Goal: Task Accomplishment & Management: Complete application form

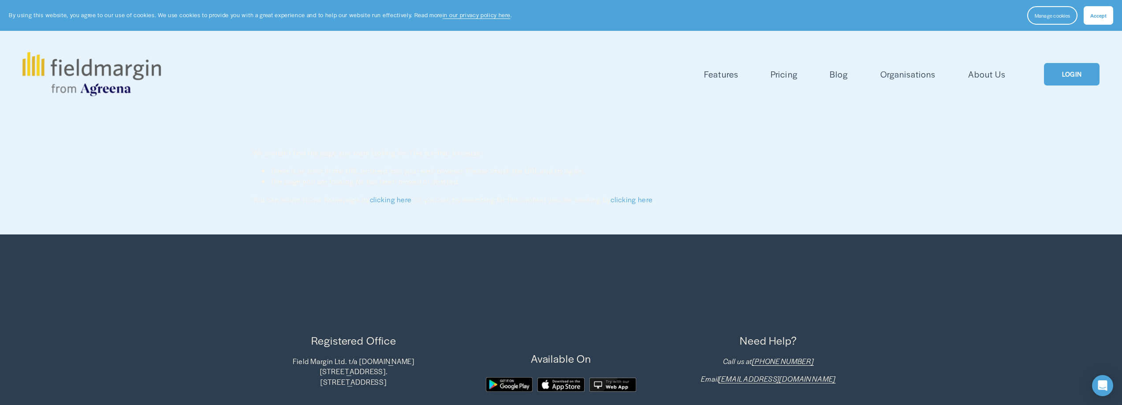
click at [1097, 18] on span "Accept" at bounding box center [1098, 15] width 16 height 7
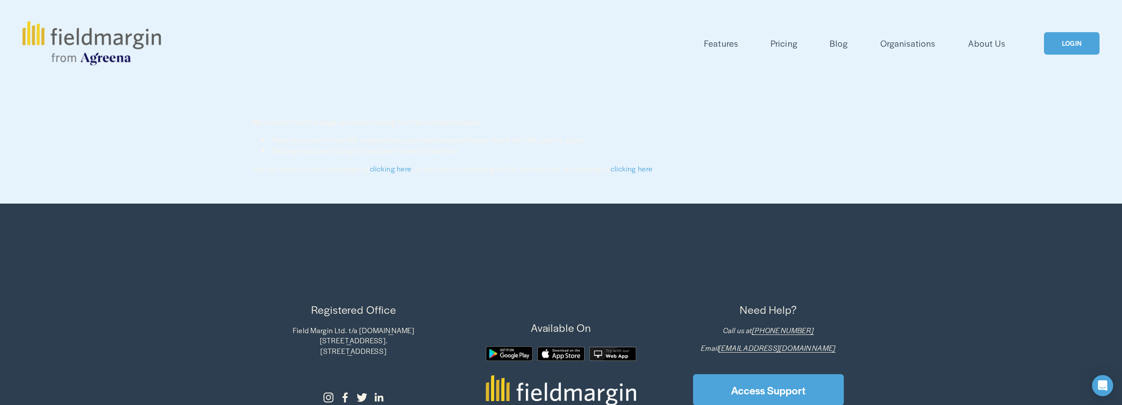
click at [1050, 39] on link "LOGIN" at bounding box center [1072, 43] width 56 height 22
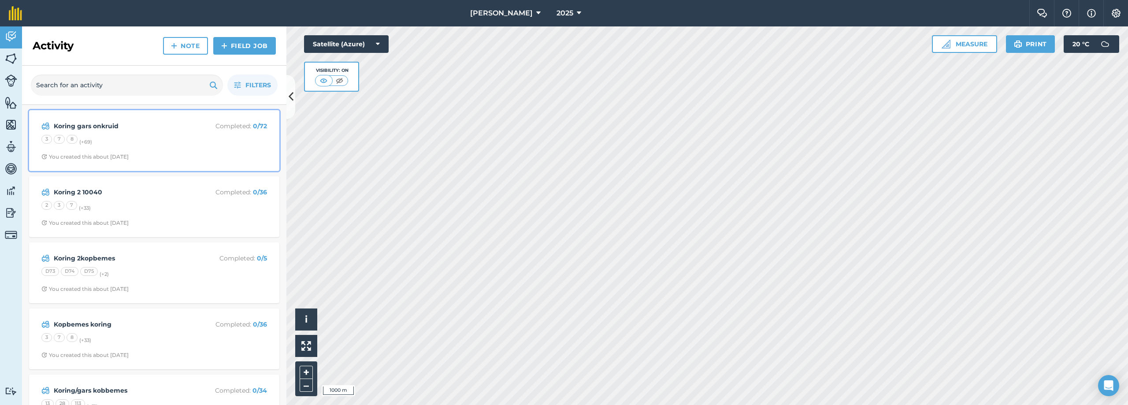
click at [125, 131] on strong "Koring gars onkruid" at bounding box center [124, 126] width 140 height 10
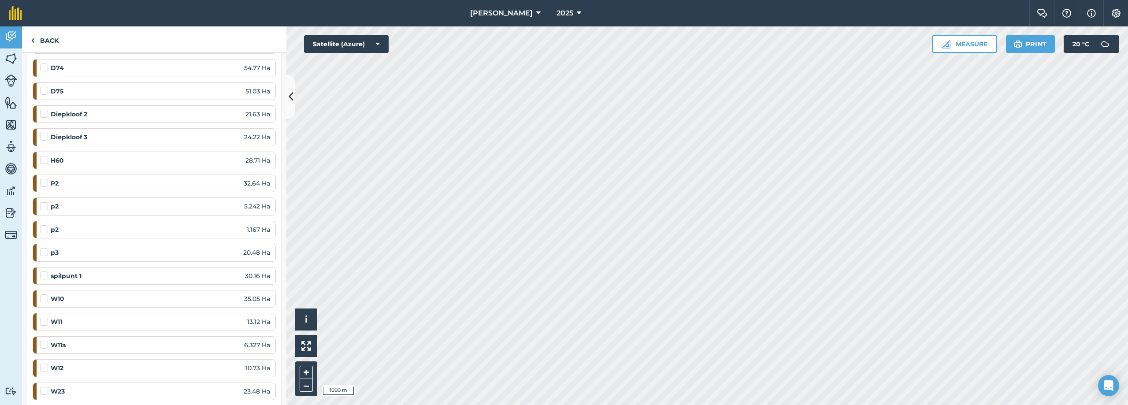
scroll to position [1289, 0]
click at [49, 45] on link "Back" at bounding box center [44, 39] width 45 height 26
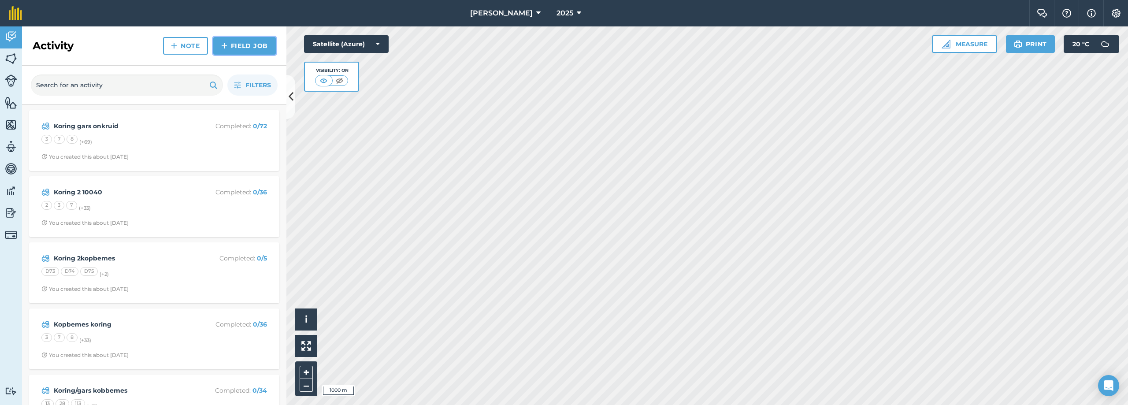
click at [253, 41] on link "Field Job" at bounding box center [244, 46] width 63 height 18
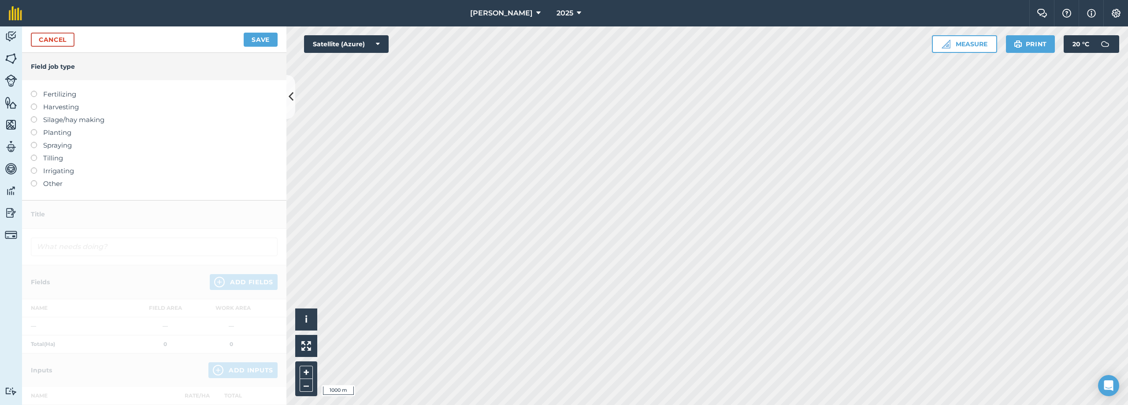
click at [36, 142] on label at bounding box center [37, 142] width 12 height 0
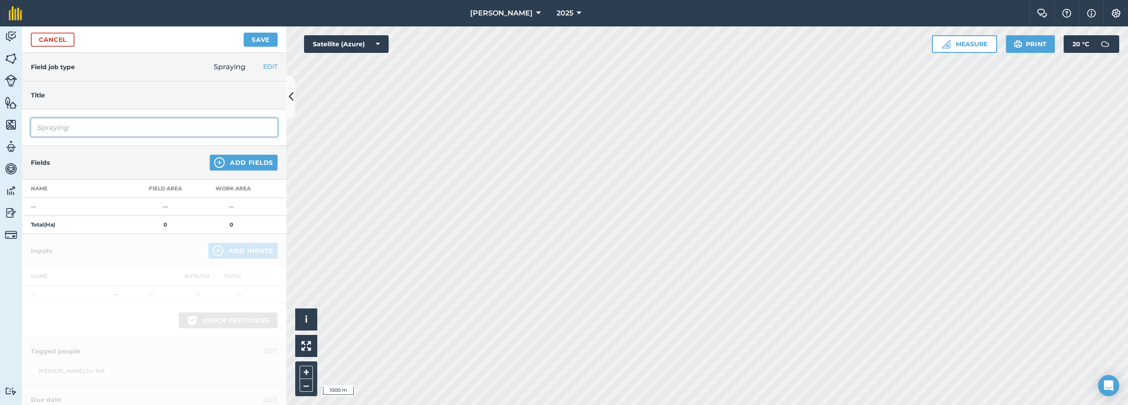
click at [64, 131] on input "Spraying" at bounding box center [154, 127] width 247 height 19
click at [103, 125] on input "Spraying" at bounding box center [154, 127] width 247 height 19
type input "S"
type input "c"
type input "Canola gras"
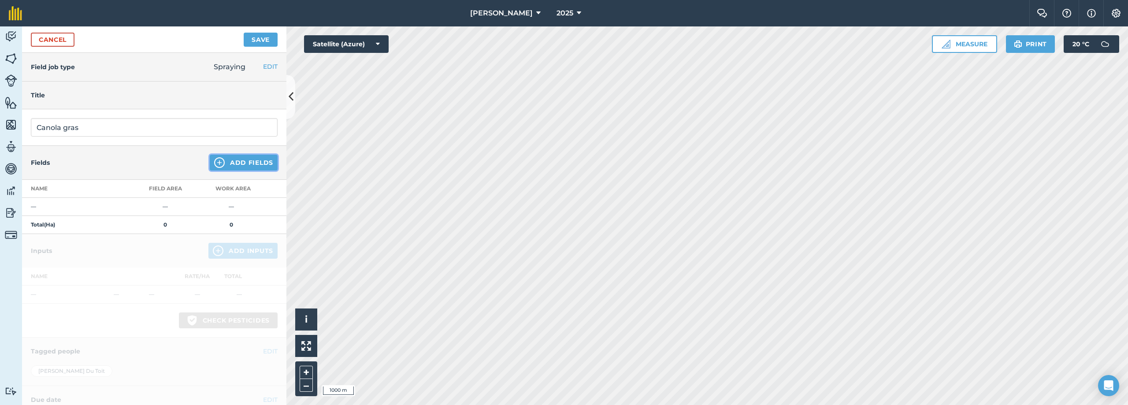
click at [222, 160] on button "Add Fields" at bounding box center [244, 163] width 68 height 16
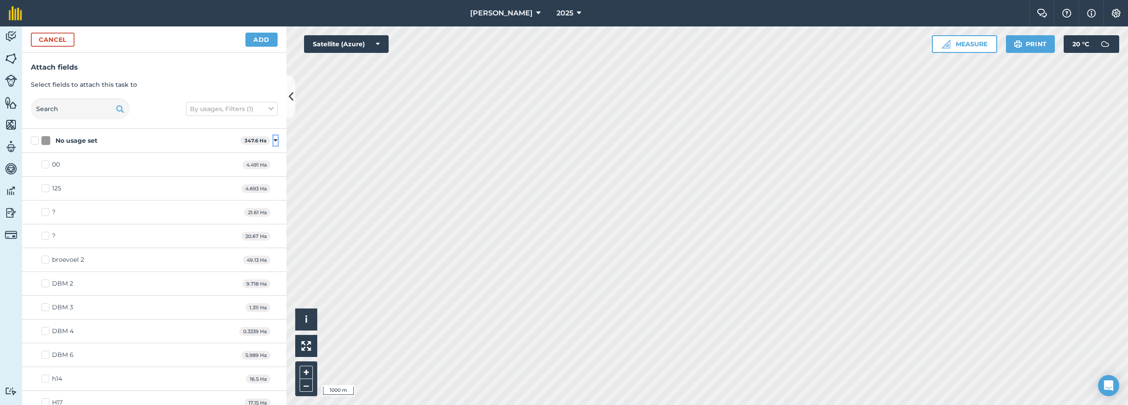
click at [274, 137] on icon at bounding box center [276, 141] width 4 height 8
click at [274, 163] on icon at bounding box center [276, 165] width 4 height 8
click at [274, 187] on icon at bounding box center [276, 190] width 4 height 8
click at [272, 212] on div "BARLEY 508.5 Ha Toggle showing BARLEY fields" at bounding box center [154, 214] width 264 height 24
click at [271, 214] on div "BARLEY 508.5 Ha Toggle showing BARLEY fields" at bounding box center [154, 214] width 264 height 24
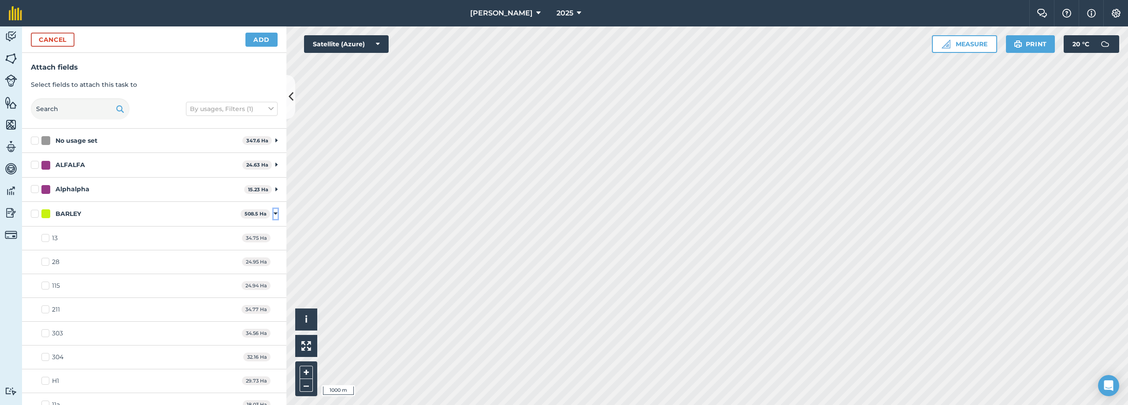
click at [274, 214] on icon at bounding box center [276, 214] width 4 height 8
click at [274, 238] on icon at bounding box center [276, 238] width 4 height 8
click at [274, 260] on icon at bounding box center [276, 263] width 4 height 8
click at [274, 288] on icon at bounding box center [276, 287] width 4 height 8
click at [33, 313] on label "OILSEED-RAPE/CANOLA" at bounding box center [134, 311] width 207 height 9
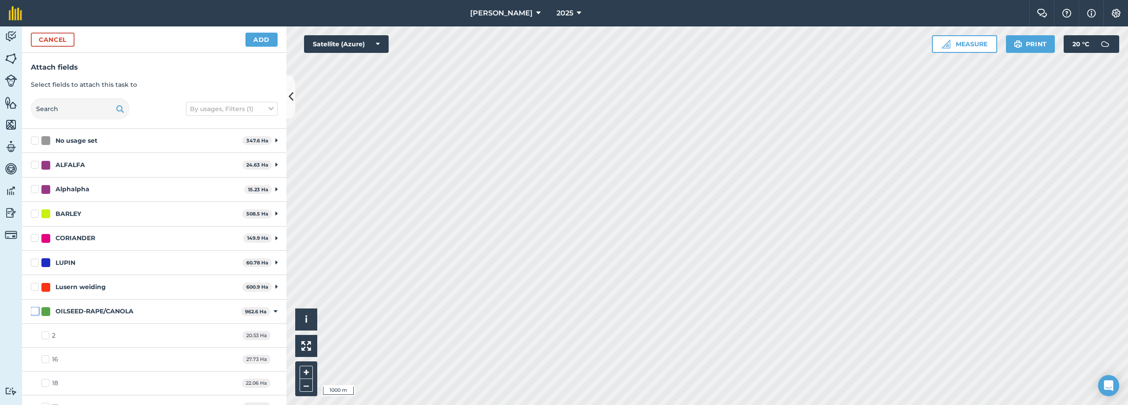
click at [33, 312] on input "OILSEED-RAPE/CANOLA" at bounding box center [34, 310] width 6 height 6
checkbox input "true"
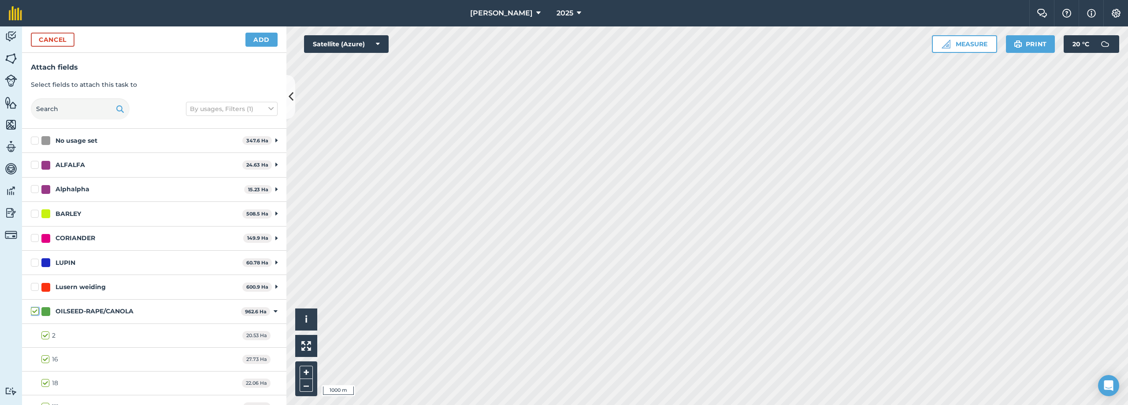
checkbox input "true"
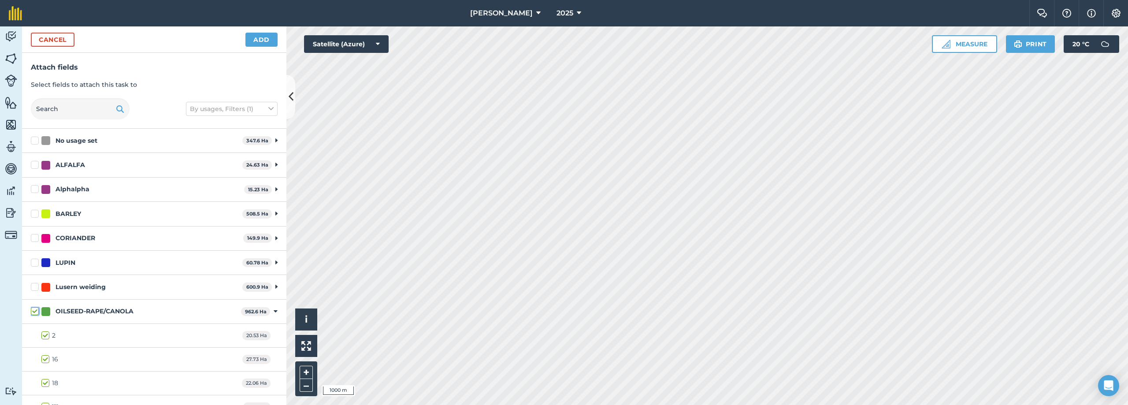
checkbox input "true"
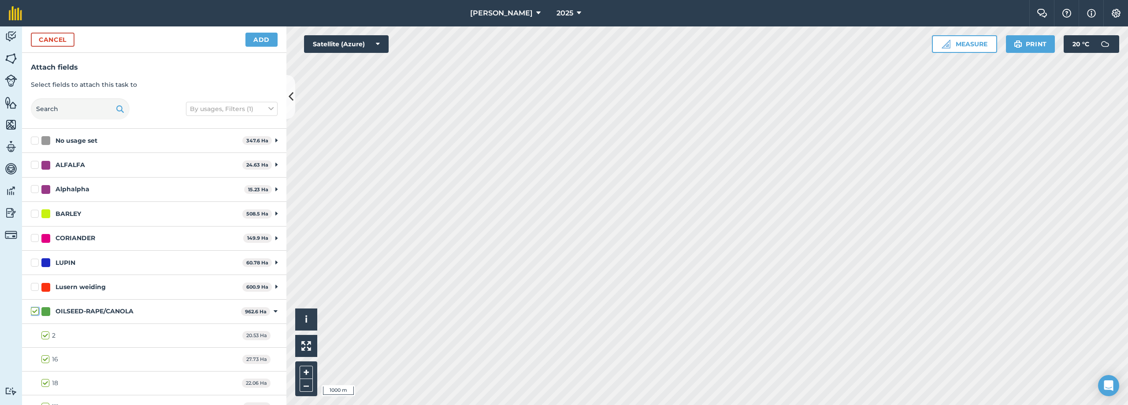
checkbox input "true"
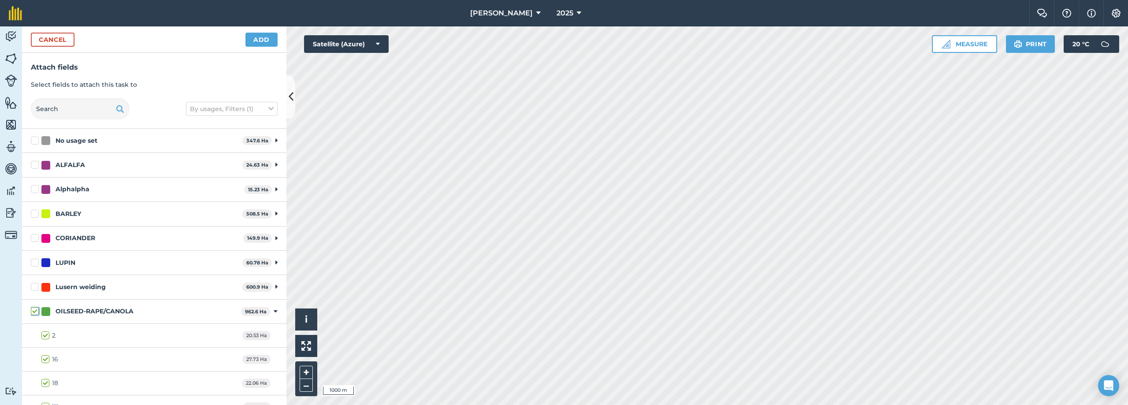
checkbox input "true"
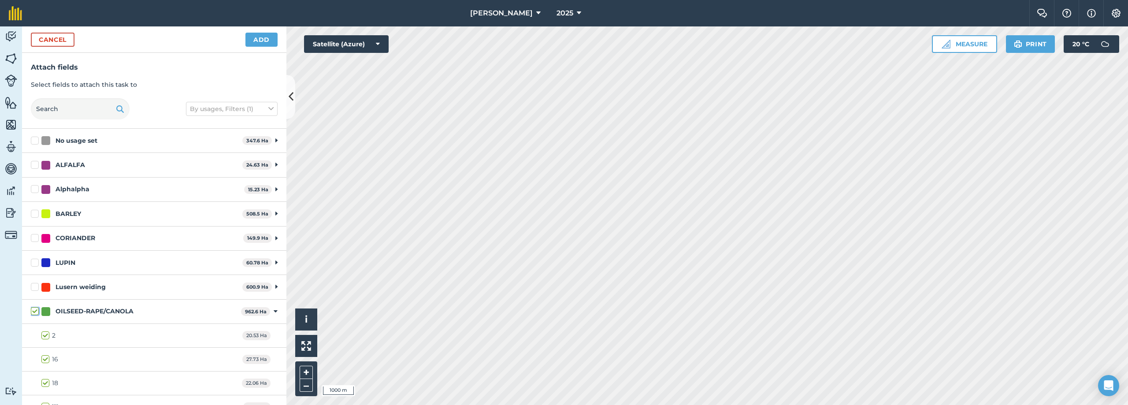
checkbox input "true"
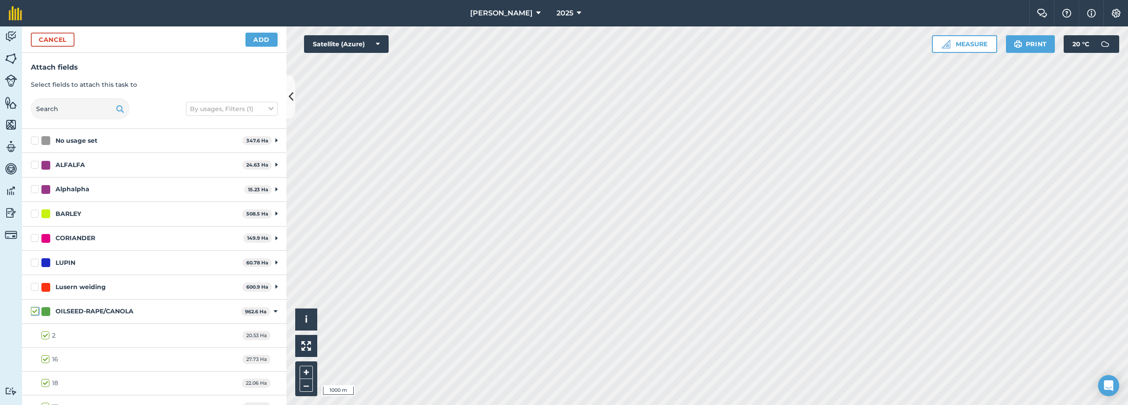
checkbox input "true"
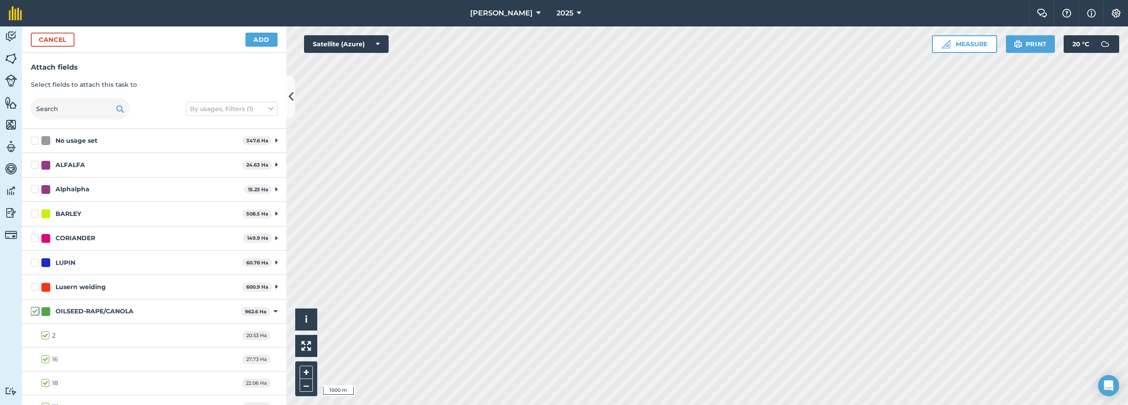
checkbox input "true"
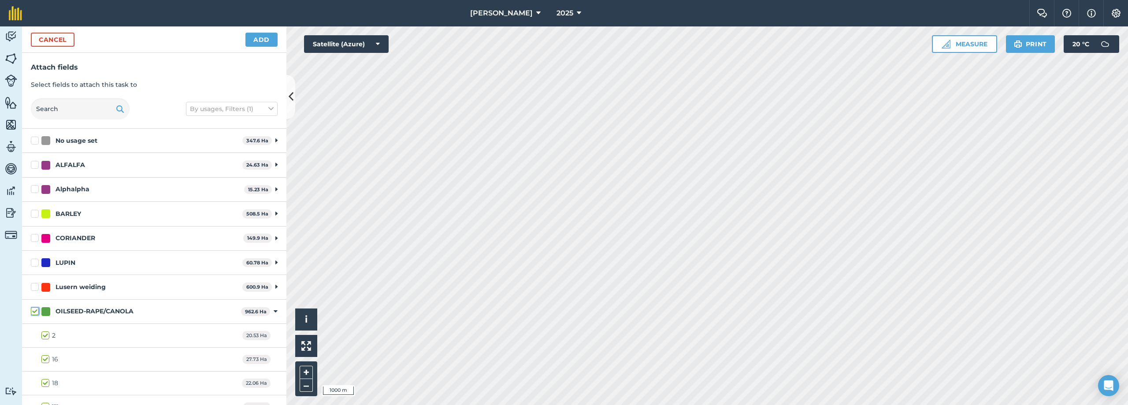
checkbox input "true"
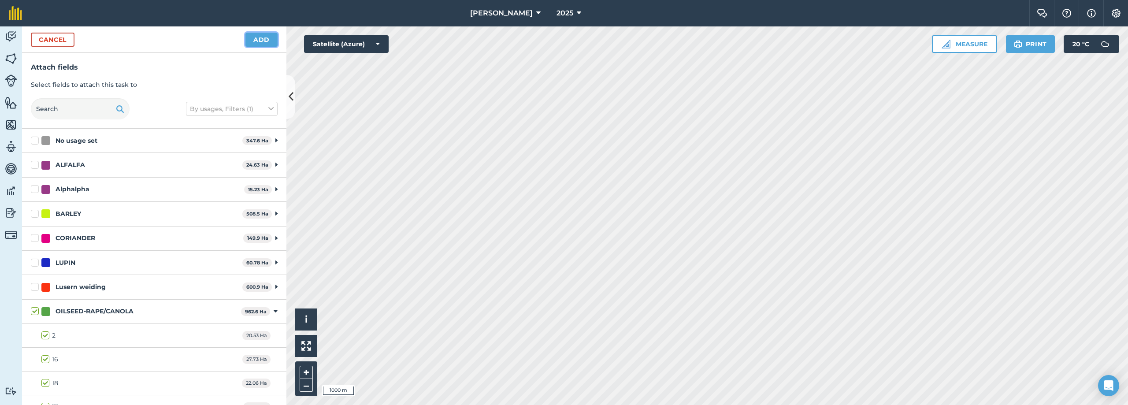
click at [259, 45] on button "Add" at bounding box center [261, 40] width 32 height 14
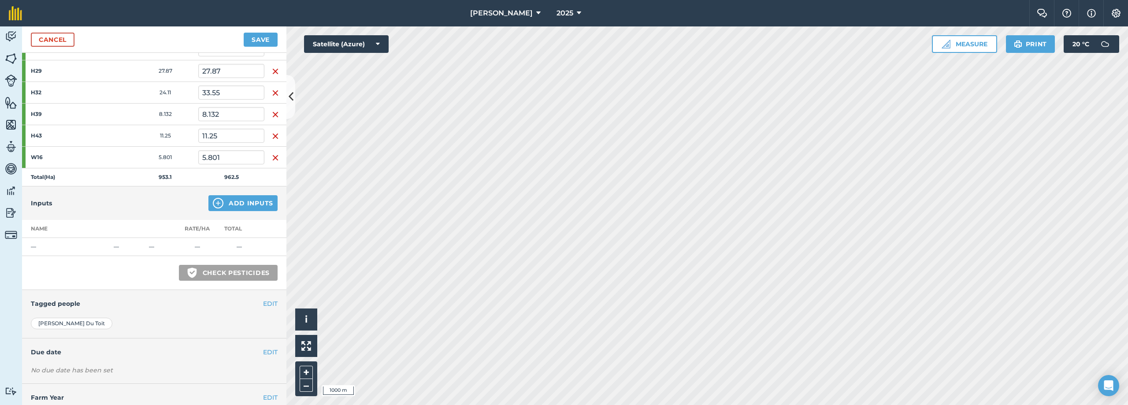
scroll to position [984, 0]
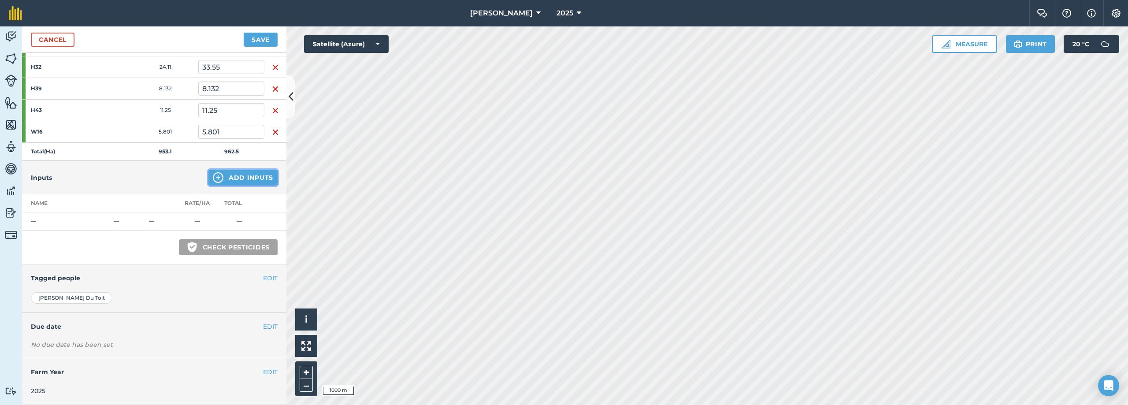
click at [257, 183] on button "Add Inputs" at bounding box center [242, 178] width 69 height 16
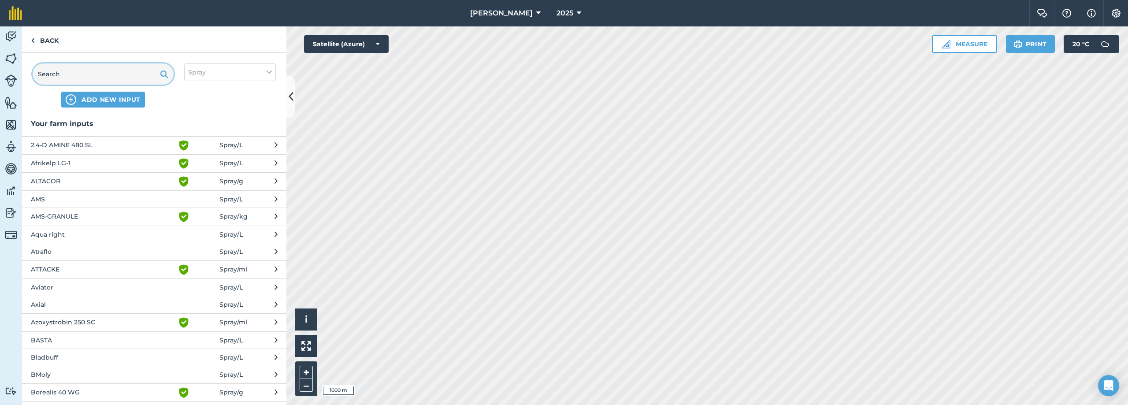
click at [114, 75] on input "text" at bounding box center [103, 73] width 141 height 21
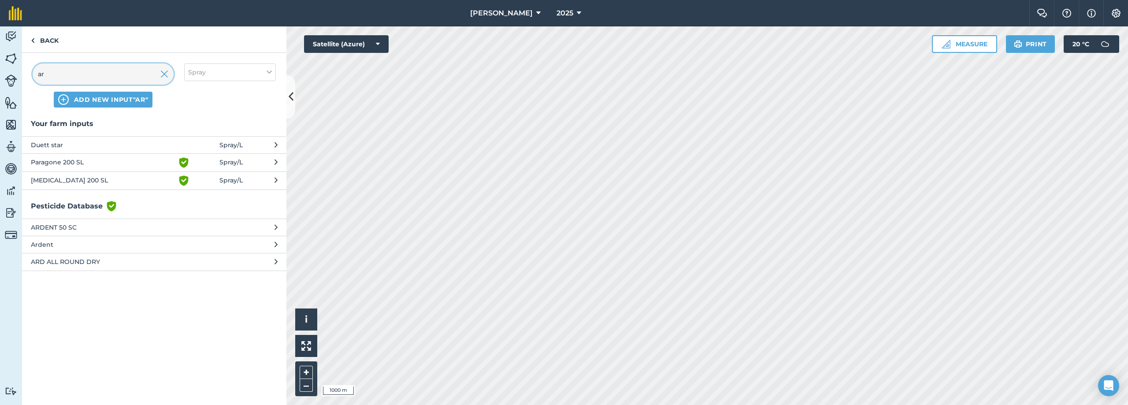
type input "a"
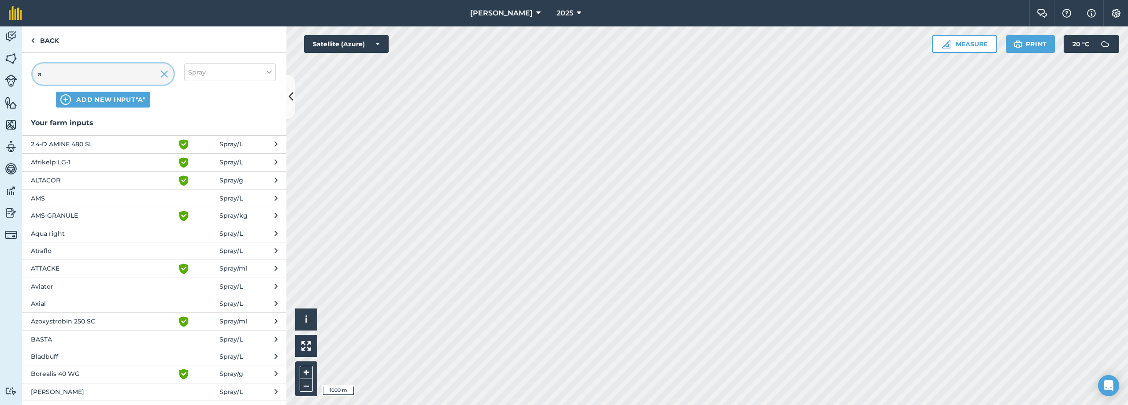
scroll to position [0, 0]
type input "a"
click at [74, 218] on span "AMS-GRANULE" at bounding box center [103, 217] width 144 height 11
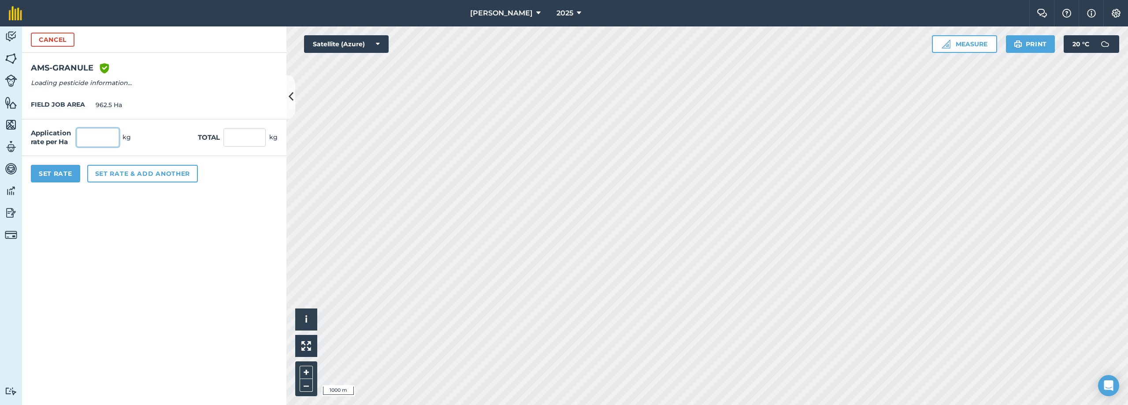
click at [102, 139] on input "text" at bounding box center [98, 137] width 42 height 19
type input "0.5"
type input "481.25"
click at [114, 178] on button "Set rate & add another" at bounding box center [142, 174] width 111 height 18
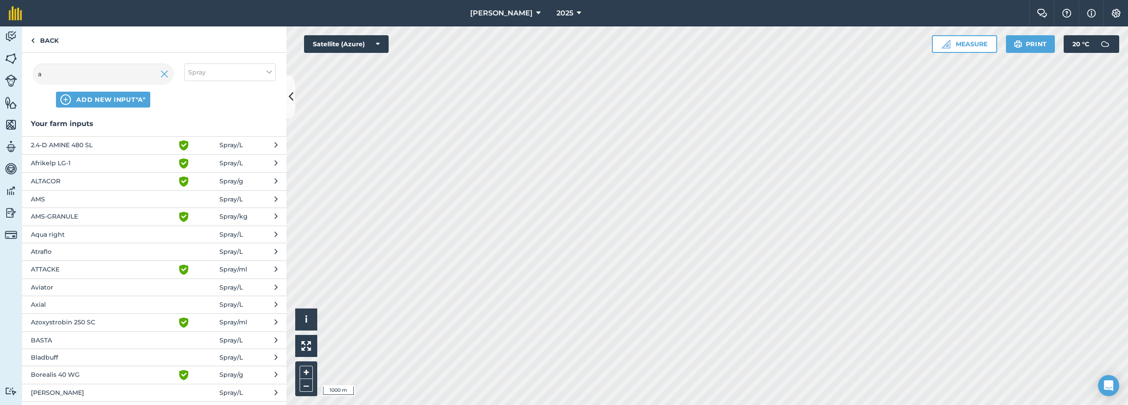
click at [59, 161] on span "Afrikelp LG-1" at bounding box center [103, 163] width 144 height 11
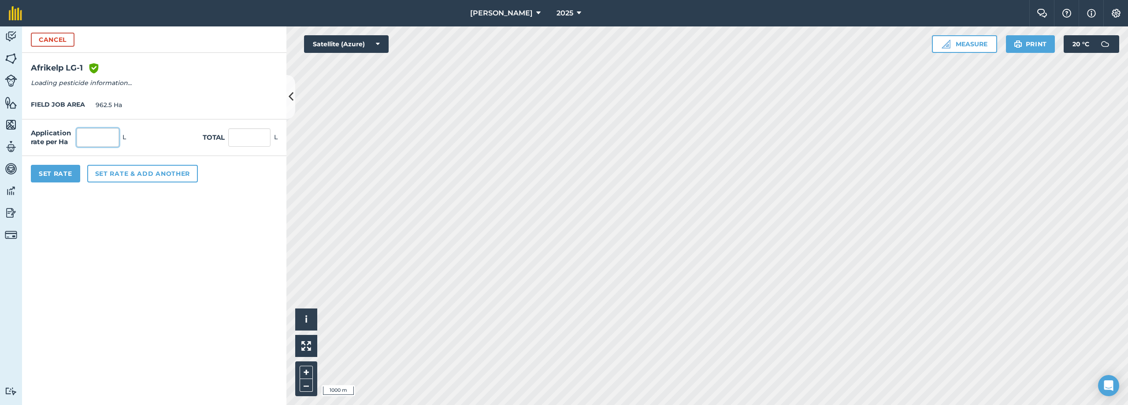
click at [95, 136] on input "text" at bounding box center [98, 137] width 42 height 19
type input "1"
type input "962.5"
click at [128, 176] on button "Set rate & add another" at bounding box center [142, 174] width 111 height 18
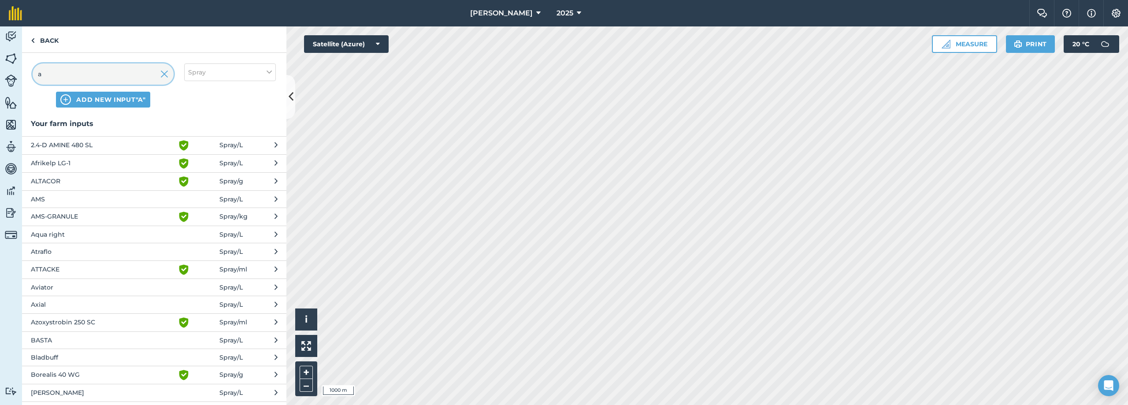
click at [97, 77] on input "a" at bounding box center [103, 73] width 141 height 21
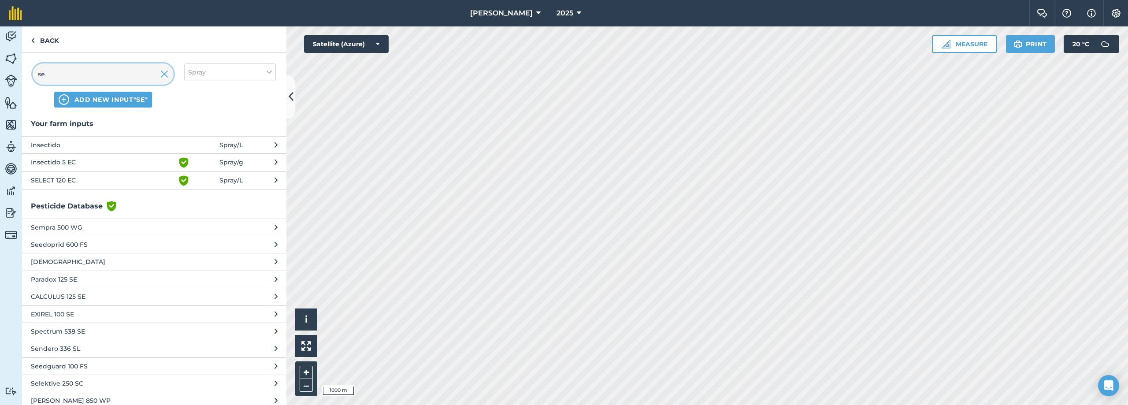
type input "se"
click at [93, 181] on span "SELECT 120 EC" at bounding box center [103, 180] width 144 height 11
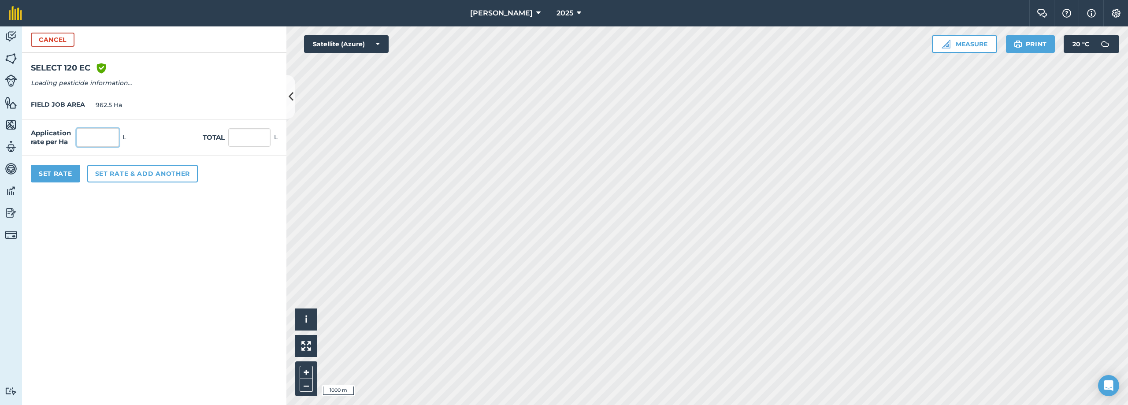
click at [86, 141] on input "text" at bounding box center [98, 137] width 42 height 19
type input "1"
type input "962.5"
click at [136, 174] on button "Set rate & add another" at bounding box center [142, 174] width 111 height 18
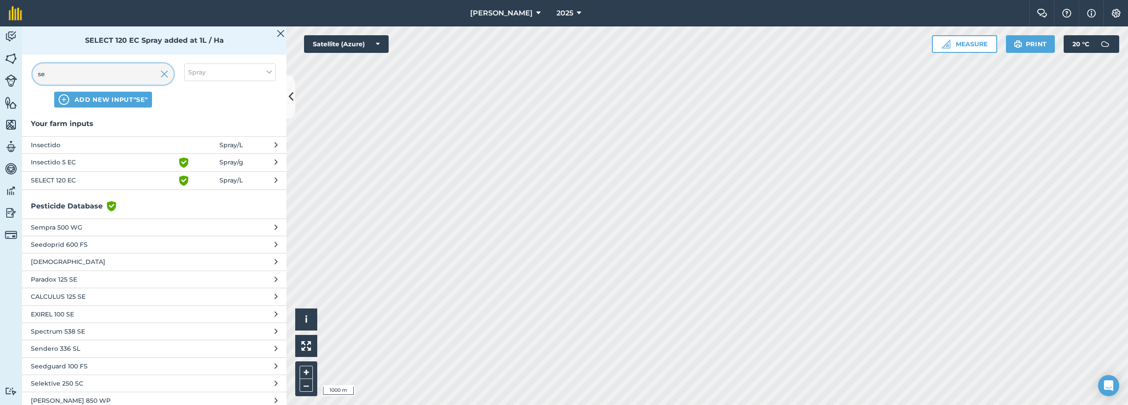
click at [123, 73] on input "se" at bounding box center [103, 73] width 141 height 21
type input "s"
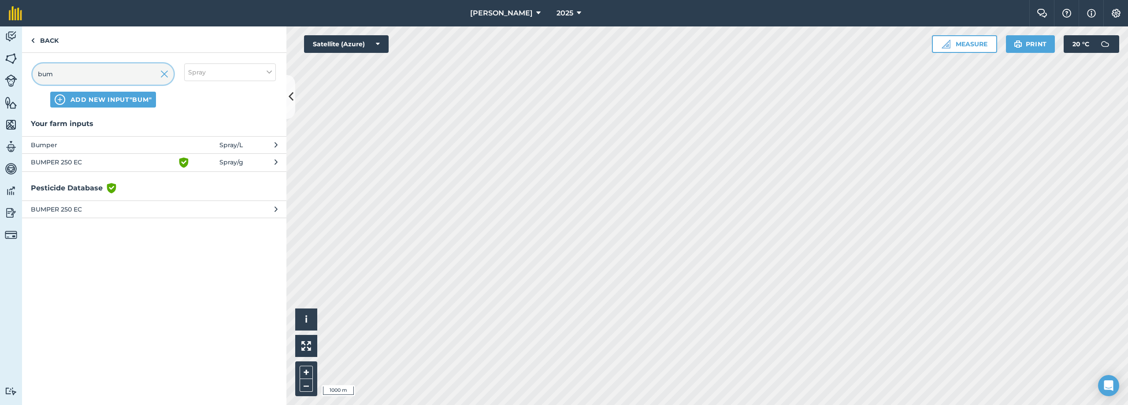
type input "bum"
click at [150, 143] on span "Bumper" at bounding box center [103, 145] width 144 height 10
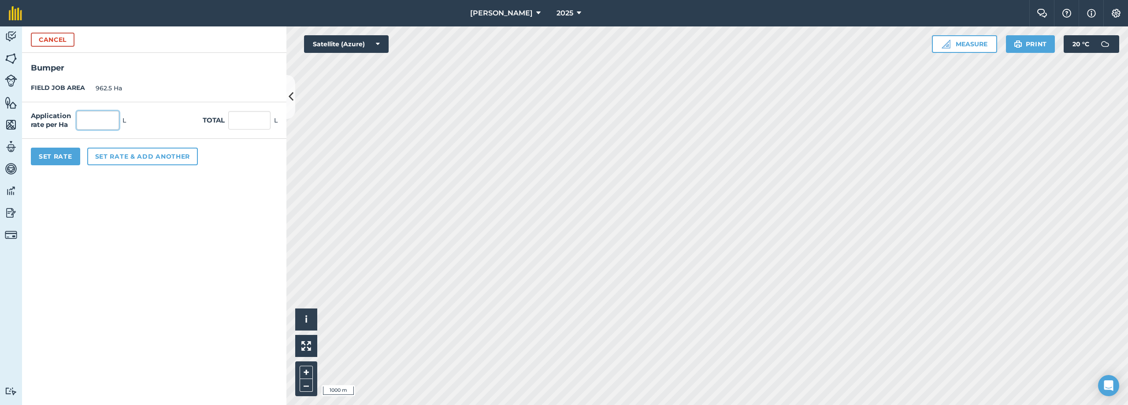
click at [109, 118] on input "text" at bounding box center [98, 120] width 42 height 19
type input "0.5"
type input "481.25"
click at [110, 162] on button "Set rate & add another" at bounding box center [142, 157] width 111 height 18
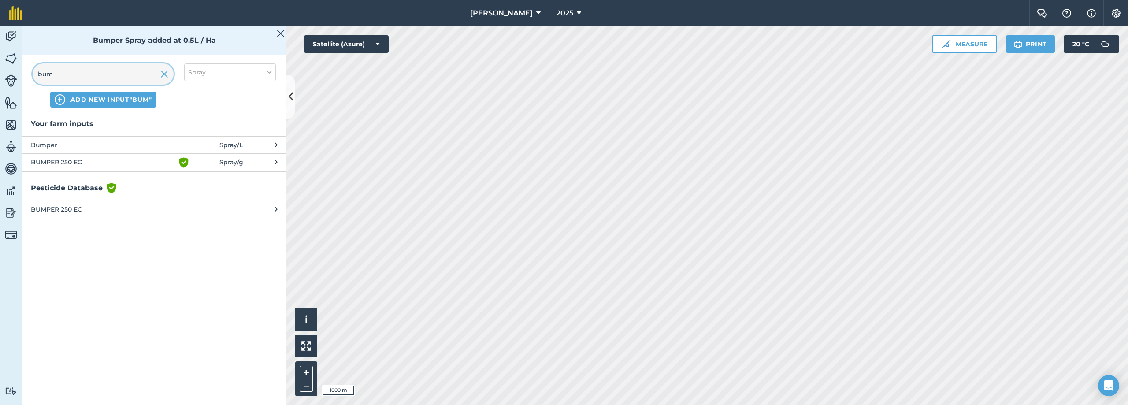
click at [104, 73] on input "bum" at bounding box center [103, 73] width 141 height 21
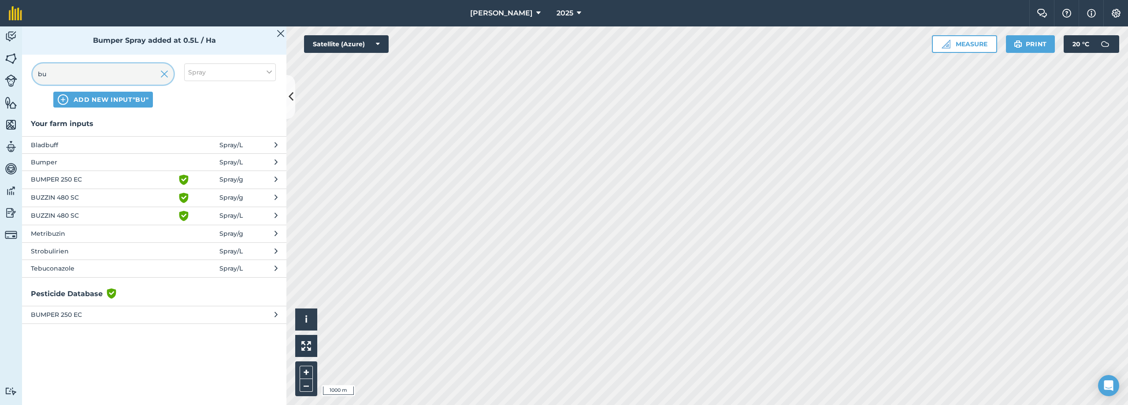
type input "b"
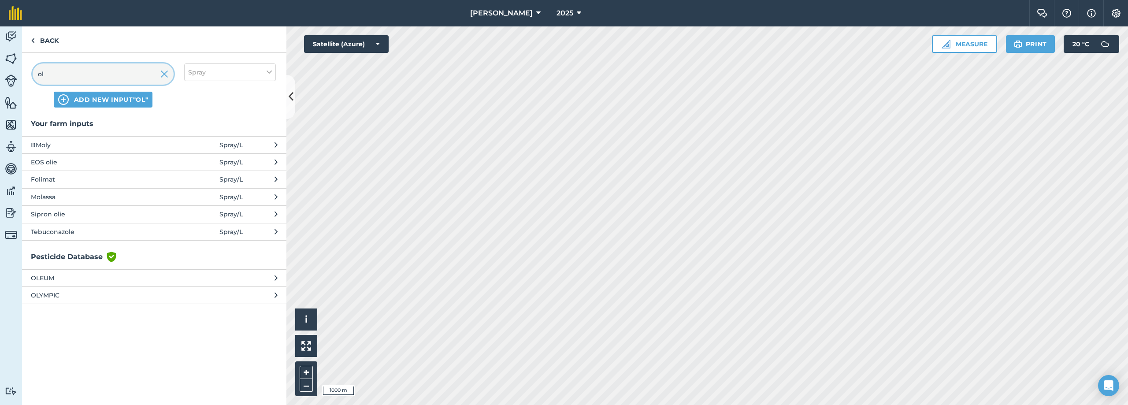
type input "ol"
click at [60, 212] on span "Sipron olie" at bounding box center [103, 214] width 144 height 10
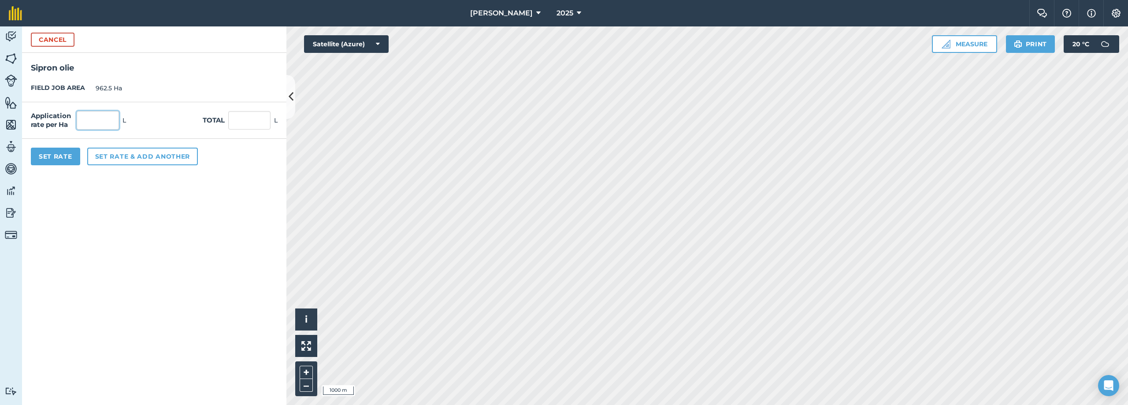
click at [99, 123] on input "text" at bounding box center [98, 120] width 42 height 19
type input "0.4"
type input "385"
click at [112, 156] on button "Set rate & add another" at bounding box center [142, 157] width 111 height 18
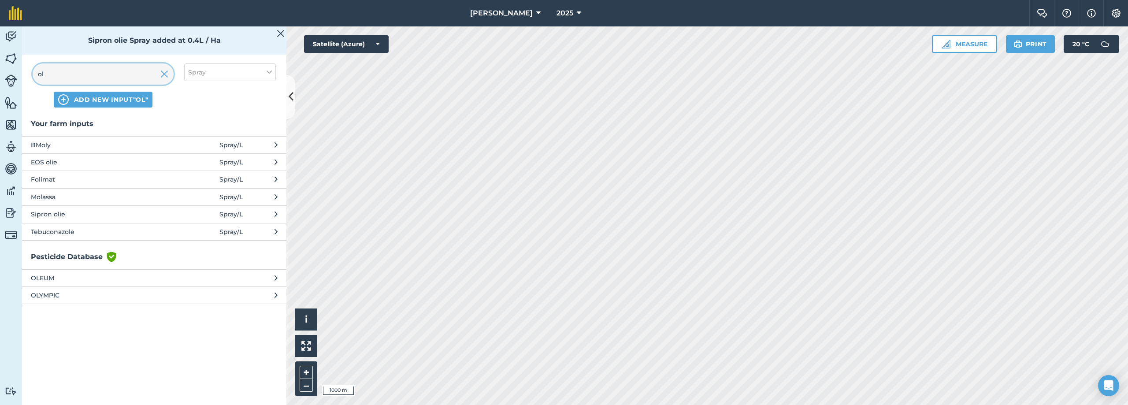
click at [126, 74] on input "ol" at bounding box center [103, 73] width 141 height 21
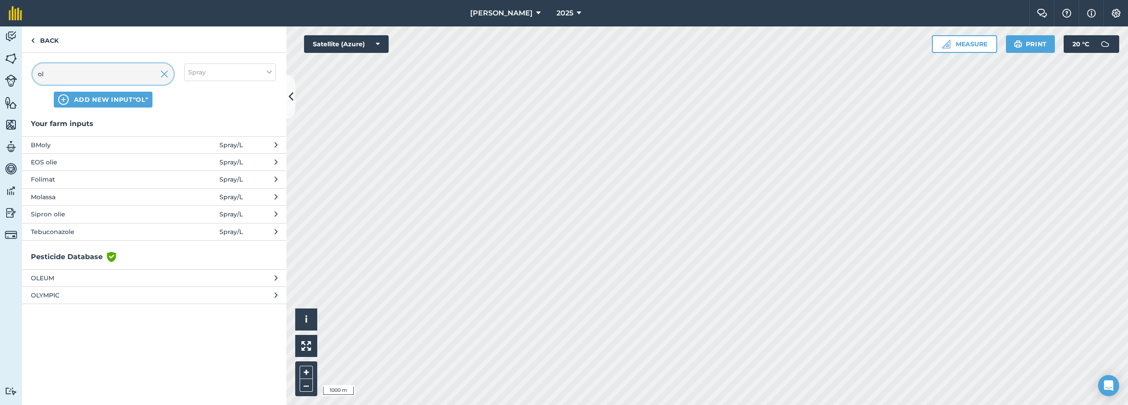
type input "o"
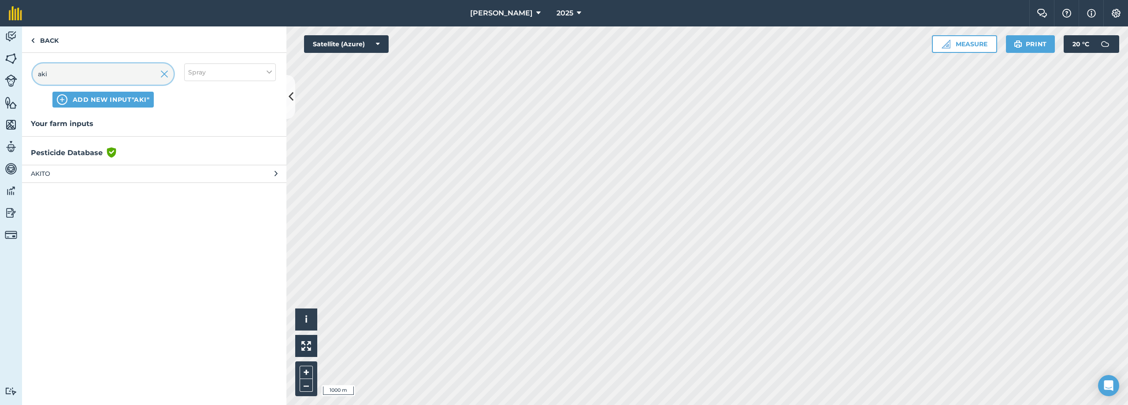
type input "aki"
click at [77, 175] on span "AKITO" at bounding box center [103, 174] width 144 height 10
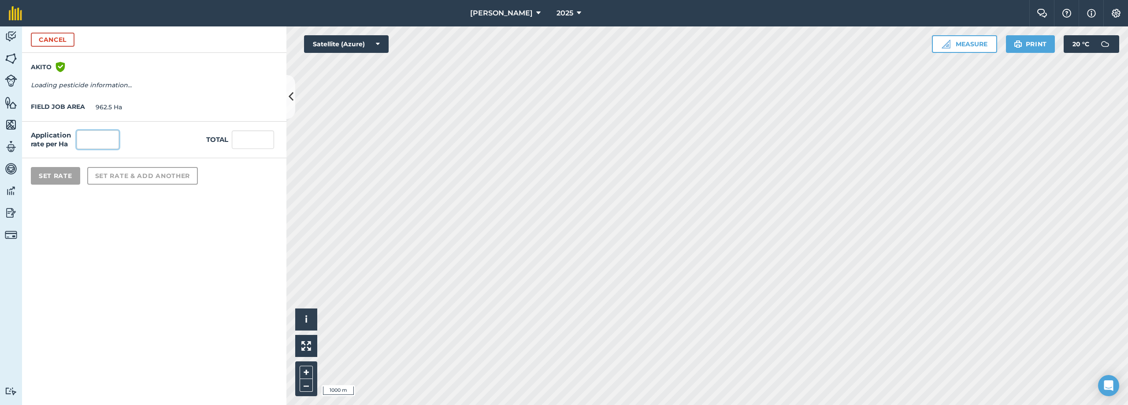
click at [90, 141] on input "text" at bounding box center [98, 139] width 42 height 19
type input "0.1"
type input "96.25"
click at [49, 175] on button "Set Rate" at bounding box center [55, 176] width 49 height 18
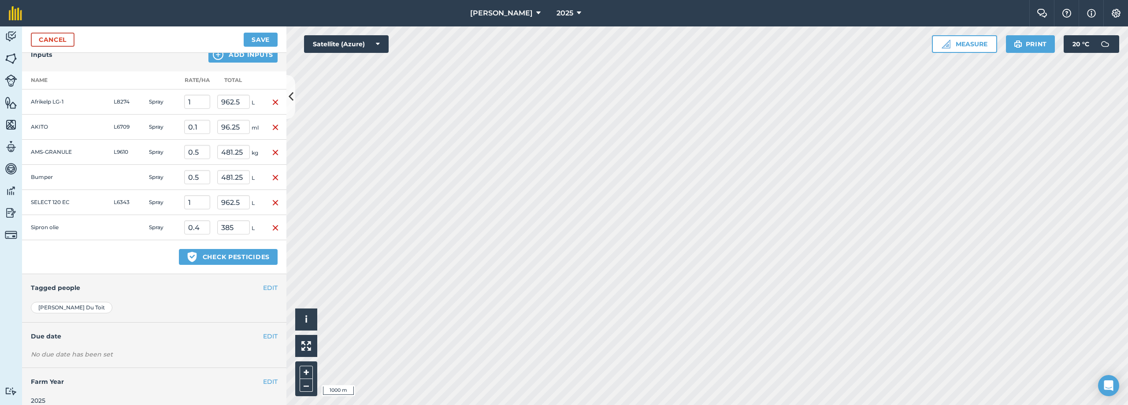
scroll to position [1116, 0]
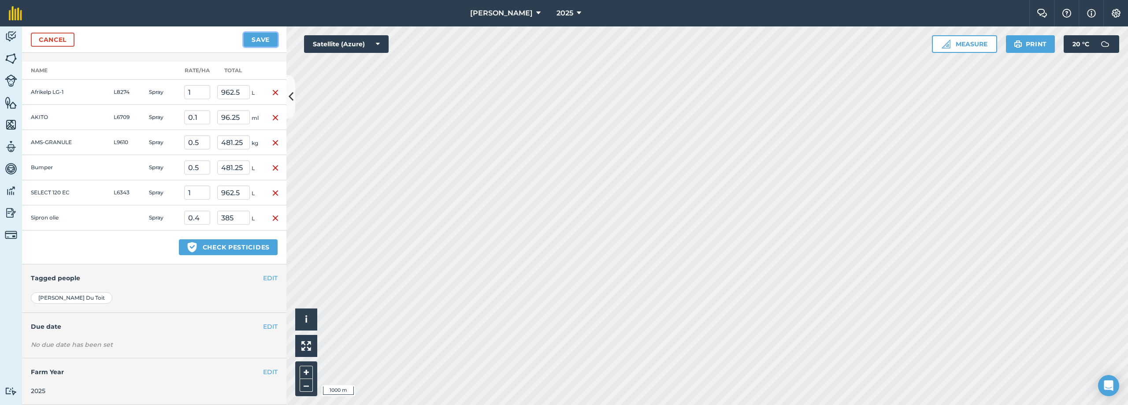
click at [262, 35] on button "Save" at bounding box center [261, 40] width 34 height 14
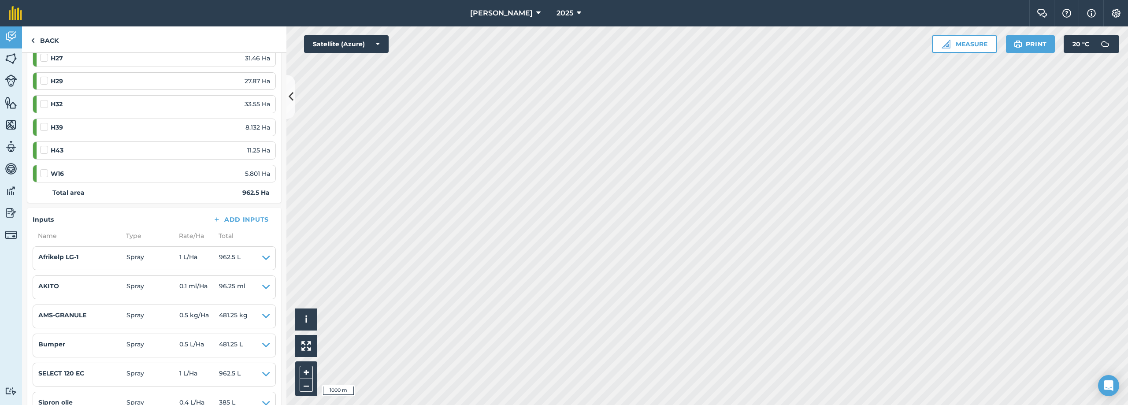
scroll to position [1058, 0]
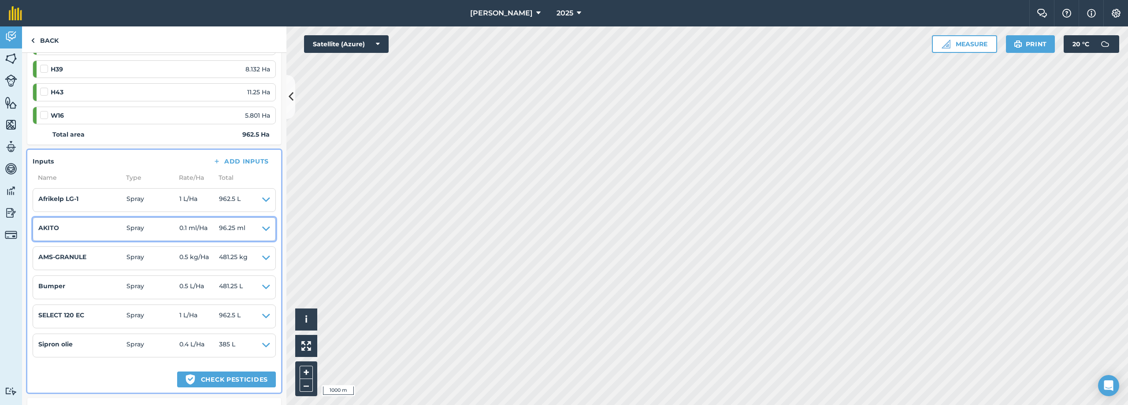
click at [262, 227] on icon at bounding box center [266, 229] width 8 height 12
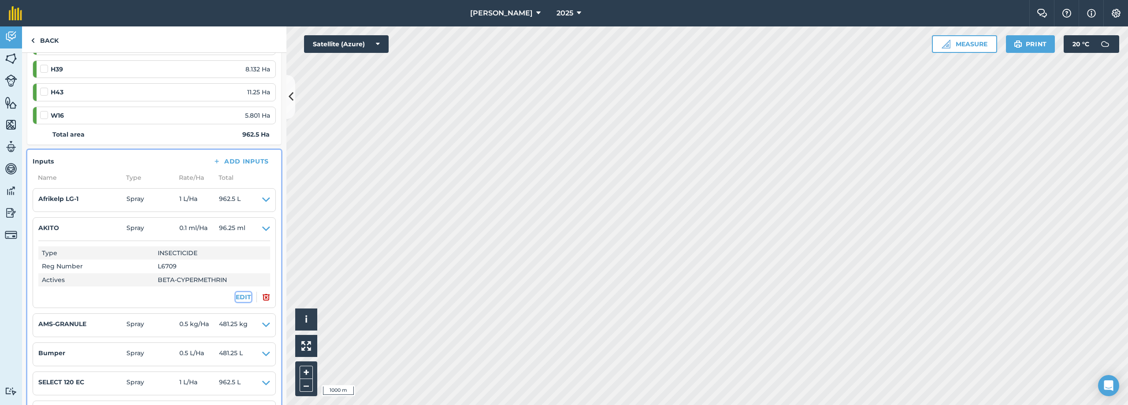
click at [243, 298] on button "EDIT" at bounding box center [243, 297] width 15 height 10
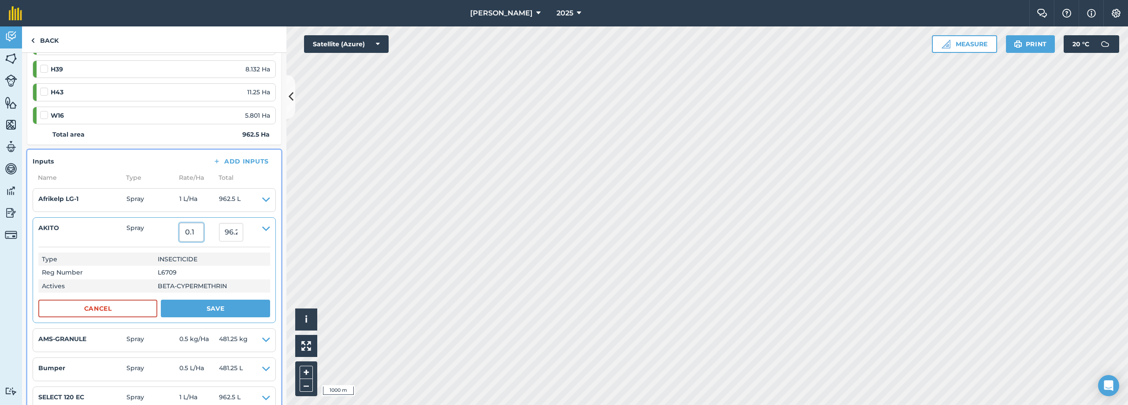
click at [198, 234] on input "0.1" at bounding box center [191, 232] width 24 height 19
type input "0"
type input "100"
type input "96,250"
click at [204, 310] on button "Save" at bounding box center [215, 309] width 109 height 18
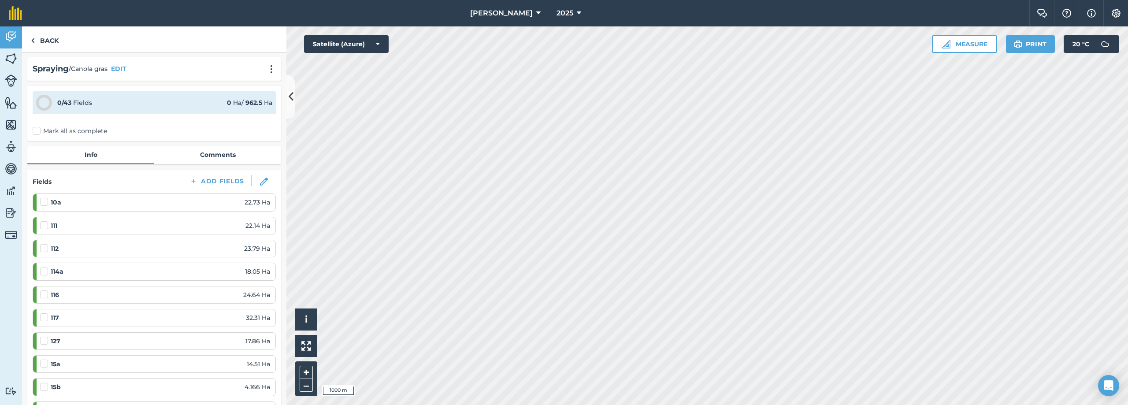
scroll to position [0, 0]
click at [35, 41] on link "Back" at bounding box center [44, 39] width 45 height 26
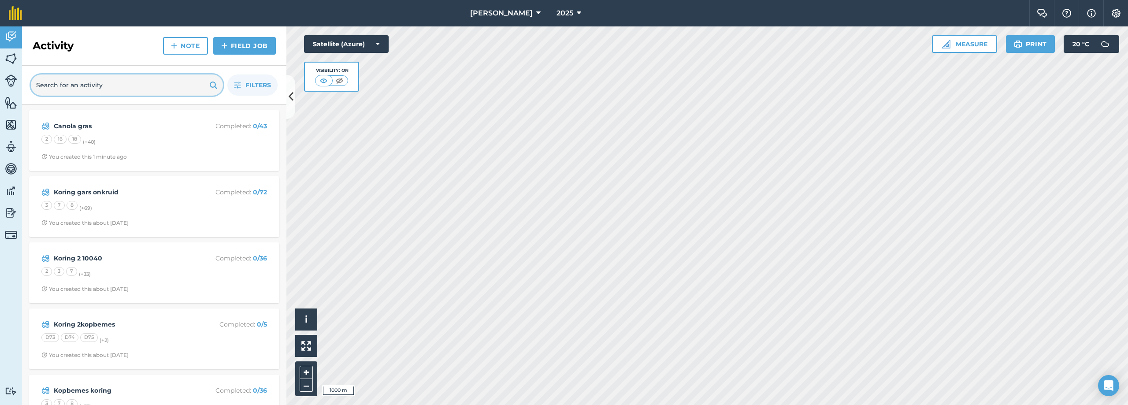
click at [104, 85] on input "text" at bounding box center [127, 84] width 192 height 21
type input "c"
type input "Cysure canola"
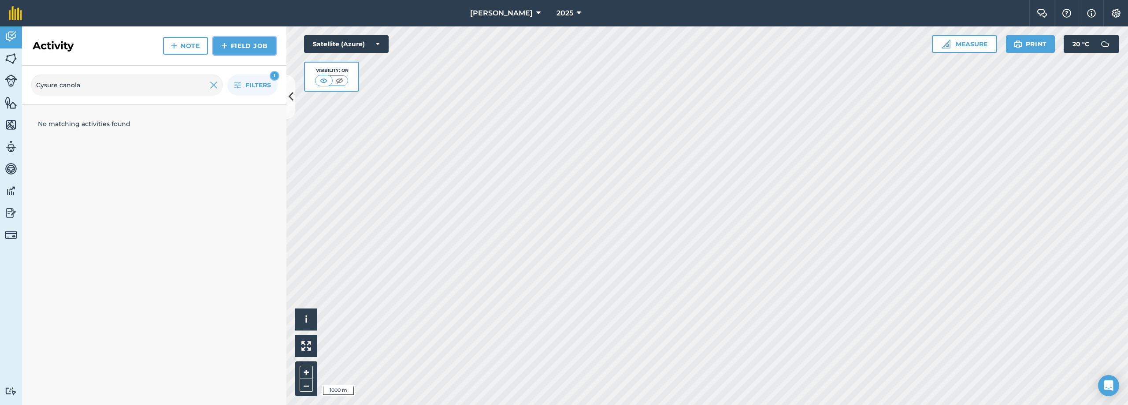
click at [233, 44] on link "Field Job" at bounding box center [244, 46] width 63 height 18
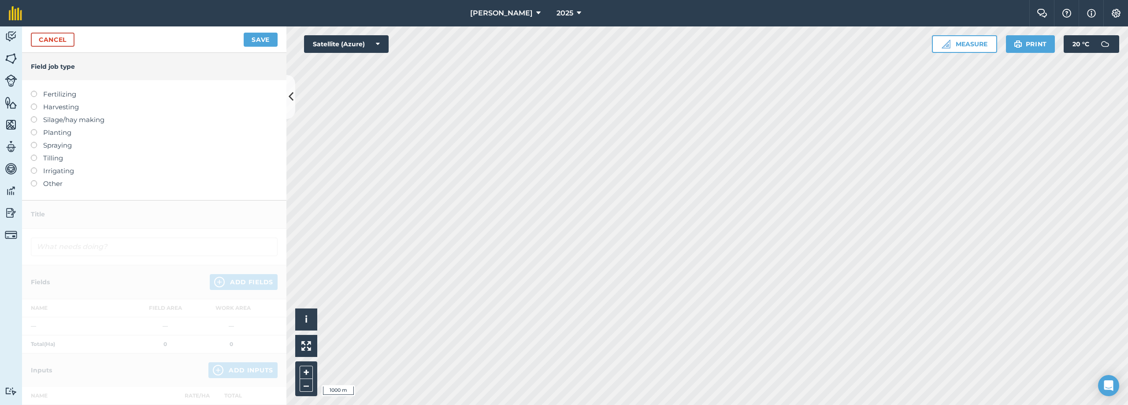
click at [37, 145] on label "Spraying" at bounding box center [154, 145] width 247 height 11
type input "Spraying"
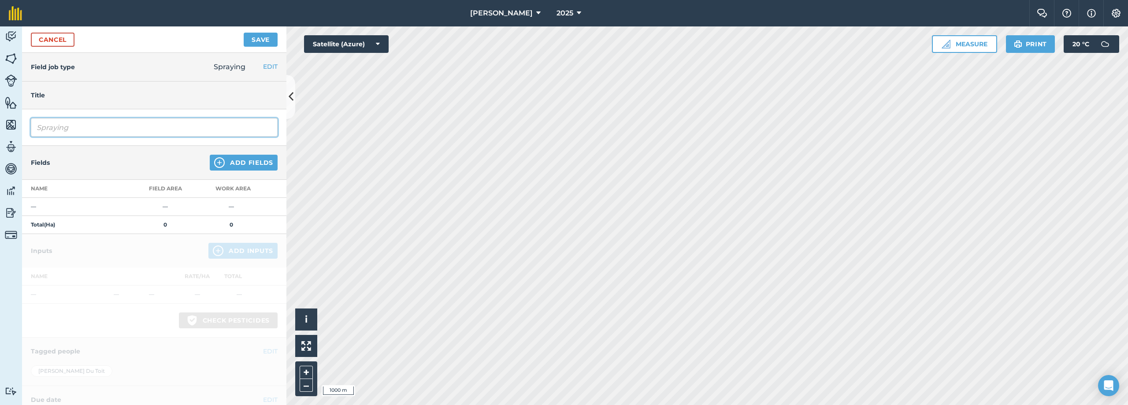
click at [79, 131] on input "Spraying" at bounding box center [154, 127] width 247 height 19
click at [68, 37] on link "Cancel" at bounding box center [53, 40] width 44 height 14
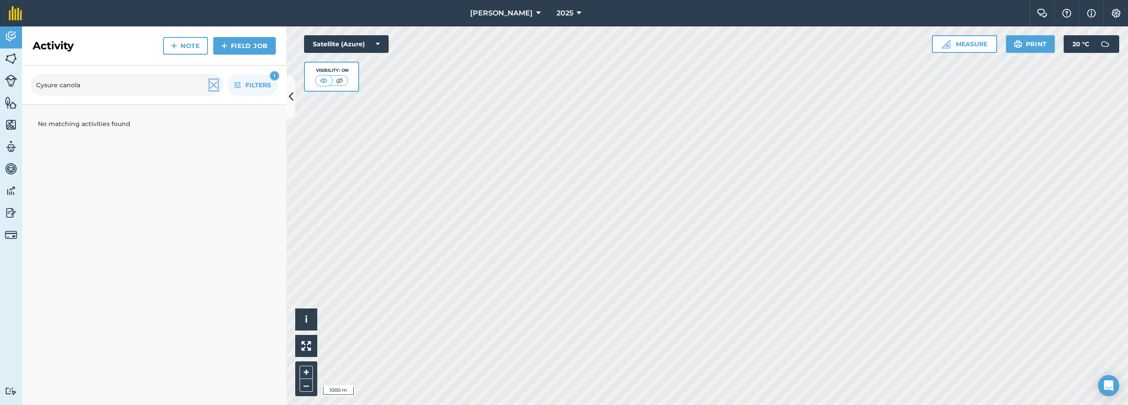
click at [215, 88] on img at bounding box center [214, 85] width 8 height 11
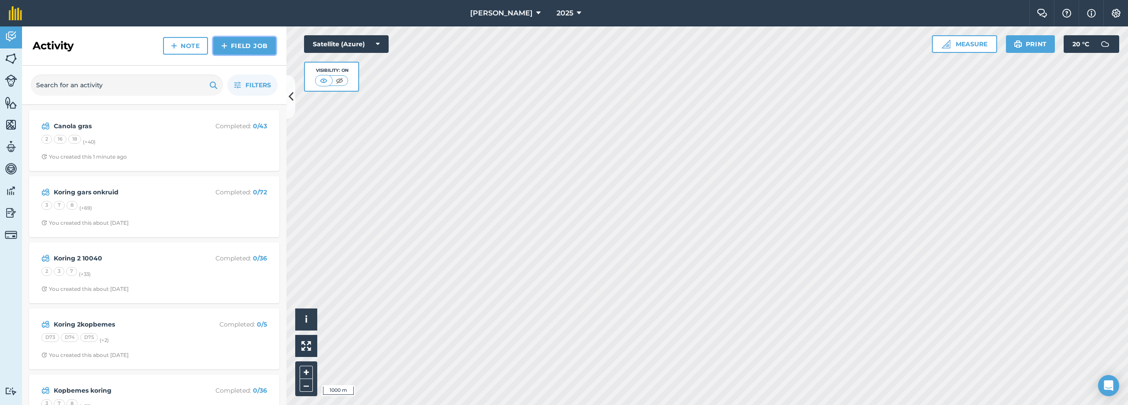
click at [237, 44] on link "Field Job" at bounding box center [244, 46] width 63 height 18
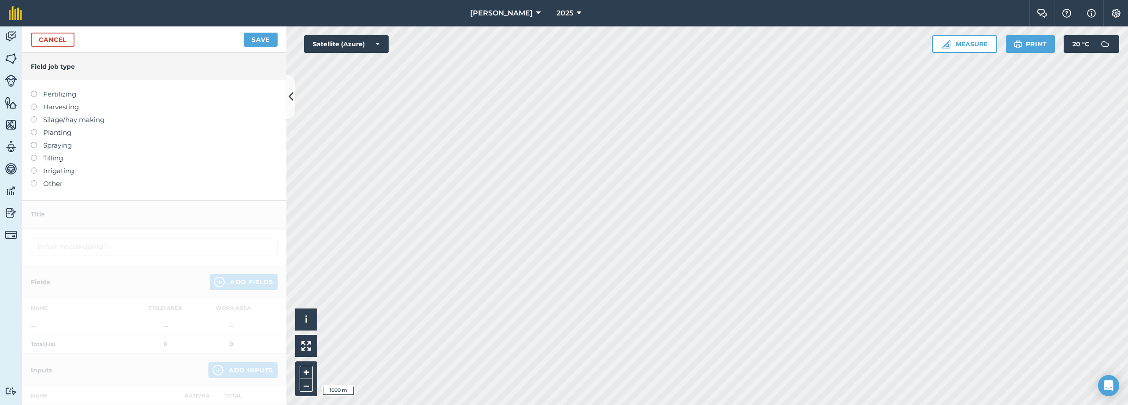
click at [35, 142] on label at bounding box center [37, 142] width 12 height 0
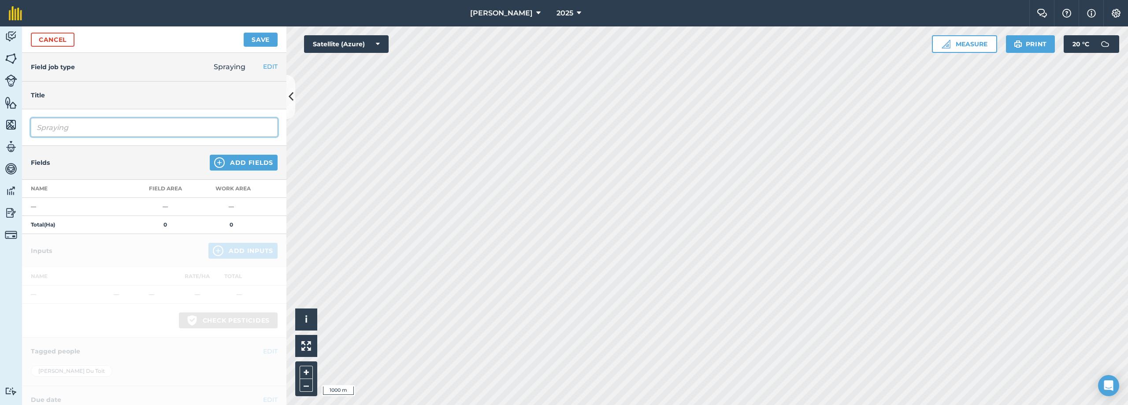
click at [74, 131] on input "Spraying" at bounding box center [154, 127] width 247 height 19
type input "S"
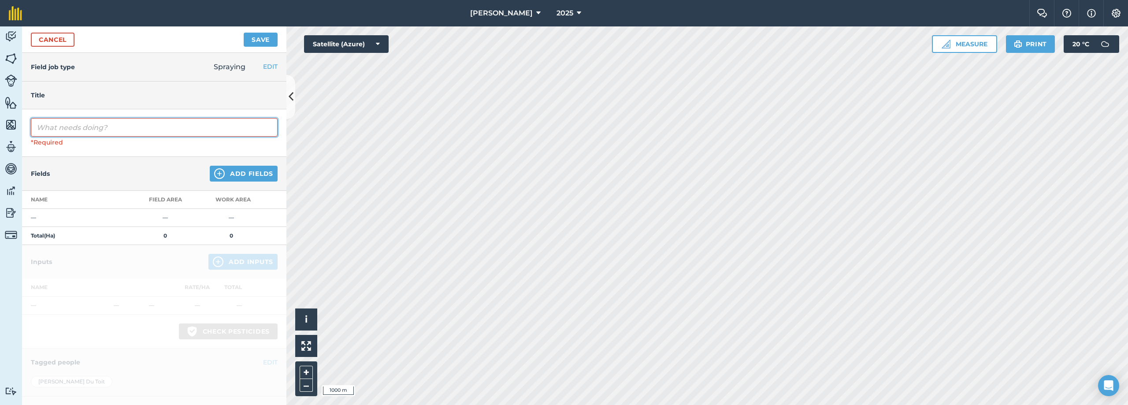
type input "c"
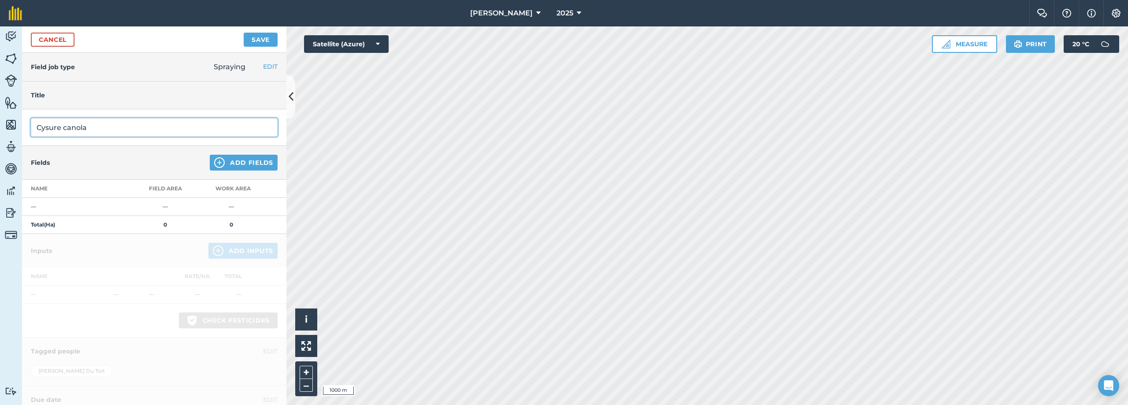
type input "Cysure canola"
click at [243, 163] on button "Add Fields" at bounding box center [244, 163] width 68 height 16
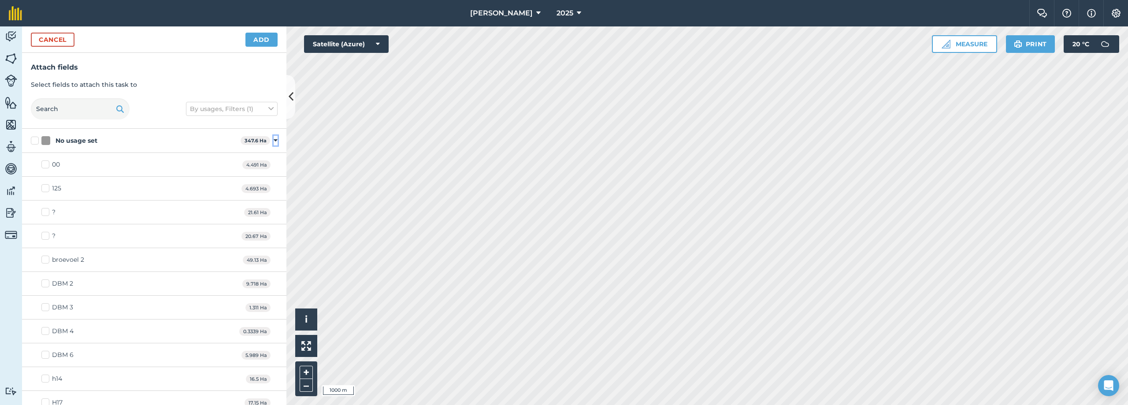
click at [274, 141] on icon at bounding box center [276, 141] width 4 height 8
click at [274, 164] on icon at bounding box center [276, 165] width 4 height 8
click at [274, 194] on button "Toggle showing Alphalpha fields" at bounding box center [276, 190] width 4 height 10
click at [274, 214] on icon at bounding box center [276, 214] width 4 height 8
click at [274, 237] on icon at bounding box center [276, 238] width 4 height 8
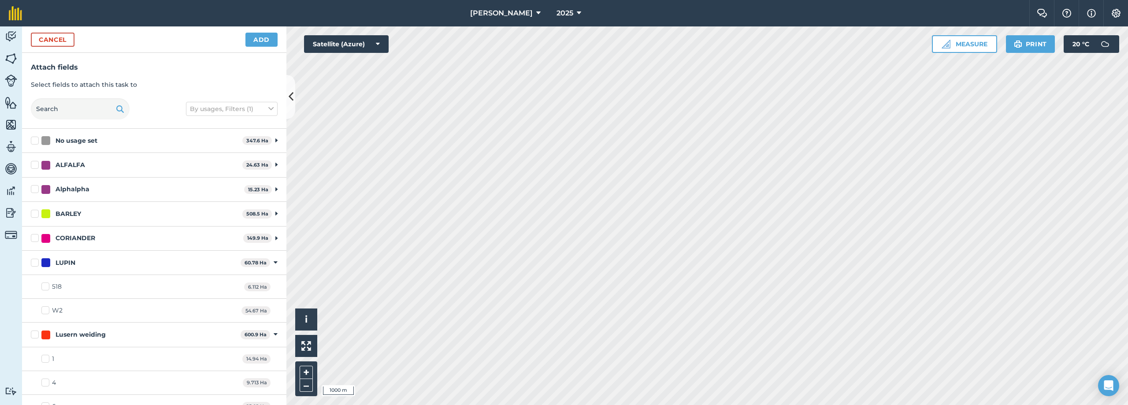
click at [271, 264] on div "LUPIN 60.78 Ha Toggle showing LUPIN fields" at bounding box center [154, 263] width 264 height 24
click at [274, 264] on icon at bounding box center [276, 263] width 4 height 8
click at [274, 286] on icon at bounding box center [276, 287] width 4 height 8
click at [35, 312] on label "OILSEED-RAPE/CANOLA" at bounding box center [134, 311] width 207 height 9
click at [35, 312] on input "OILSEED-RAPE/CANOLA" at bounding box center [34, 310] width 6 height 6
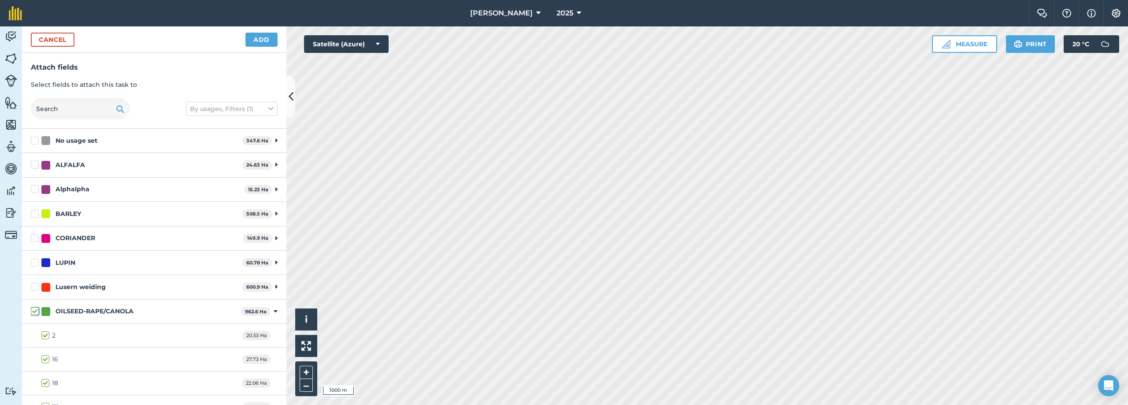
checkbox input "true"
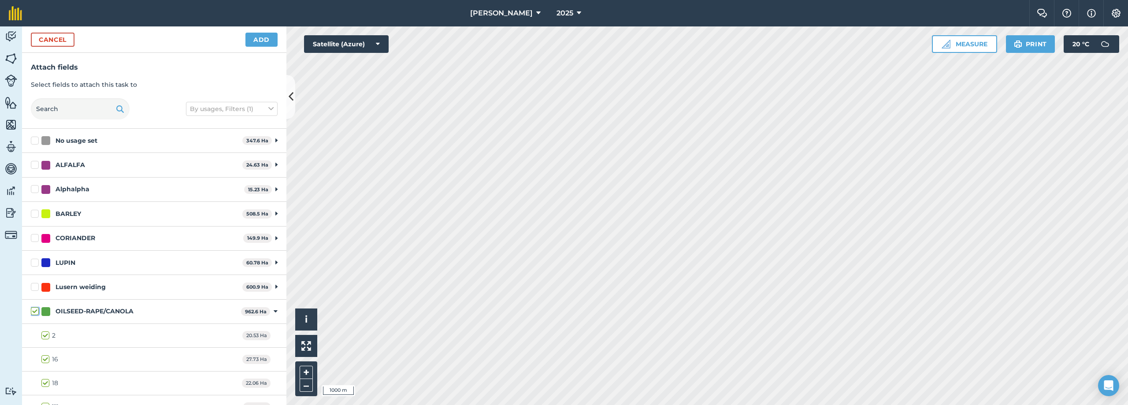
checkbox input "true"
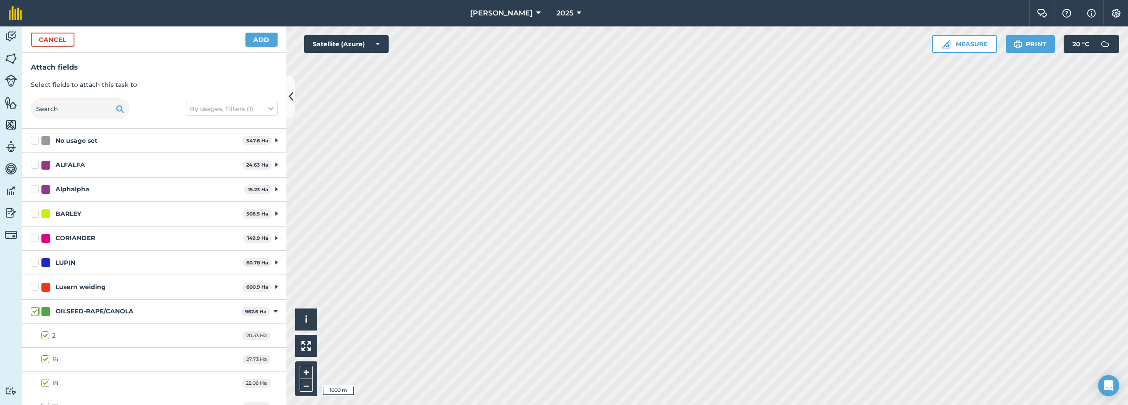
checkbox input "true"
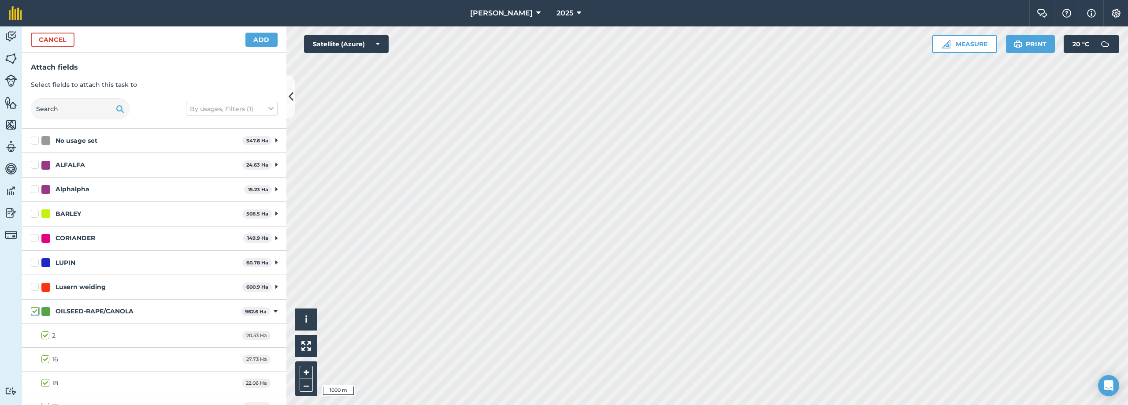
checkbox input "true"
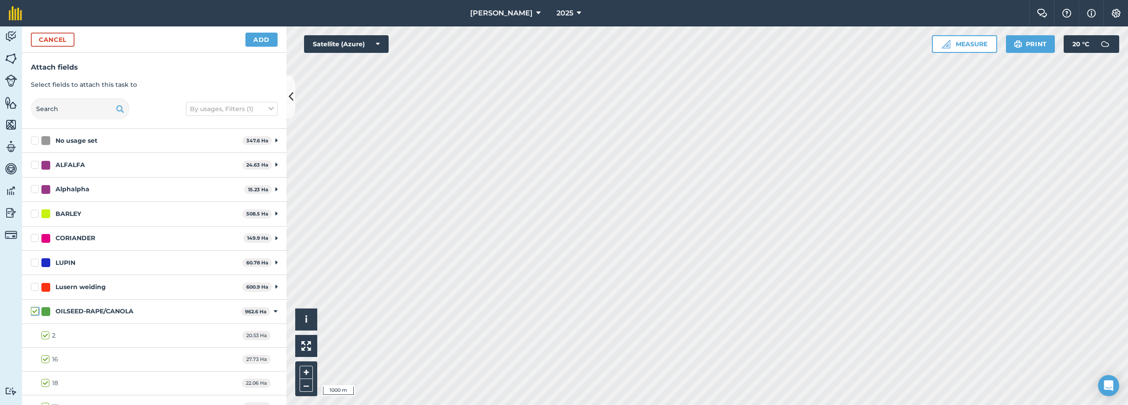
checkbox input "true"
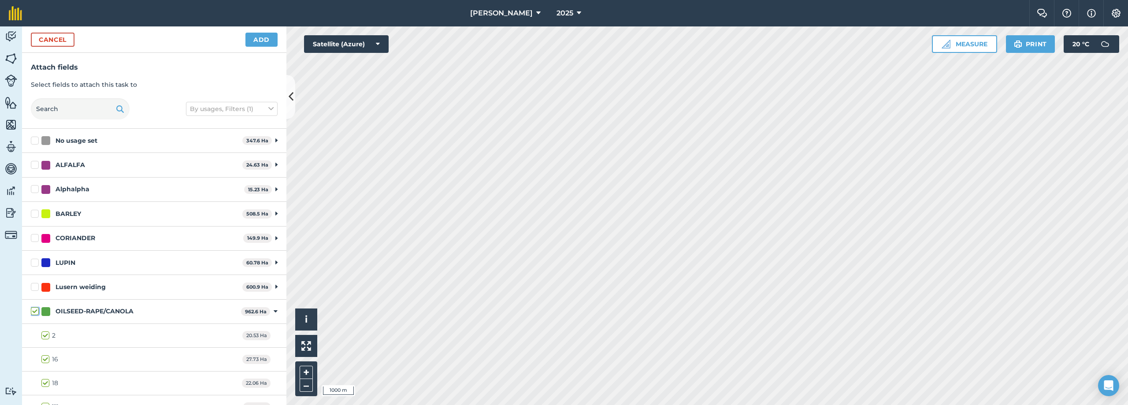
checkbox input "true"
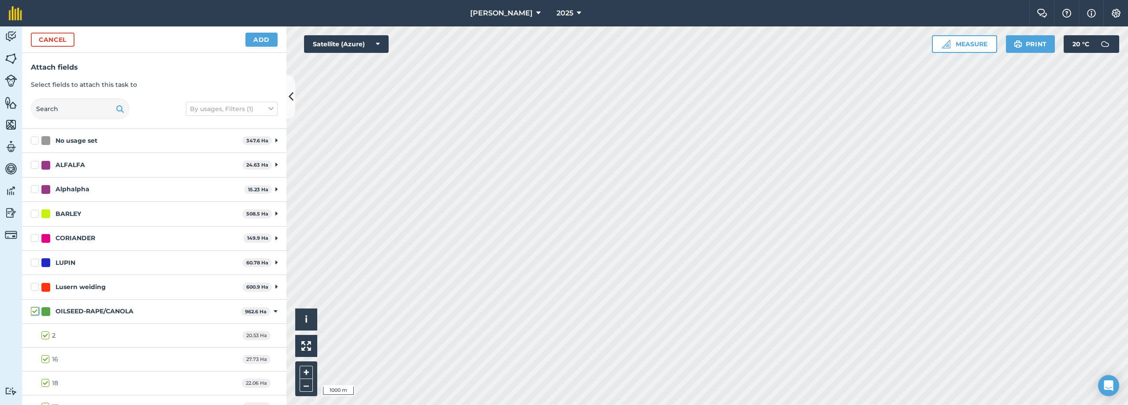
checkbox input "true"
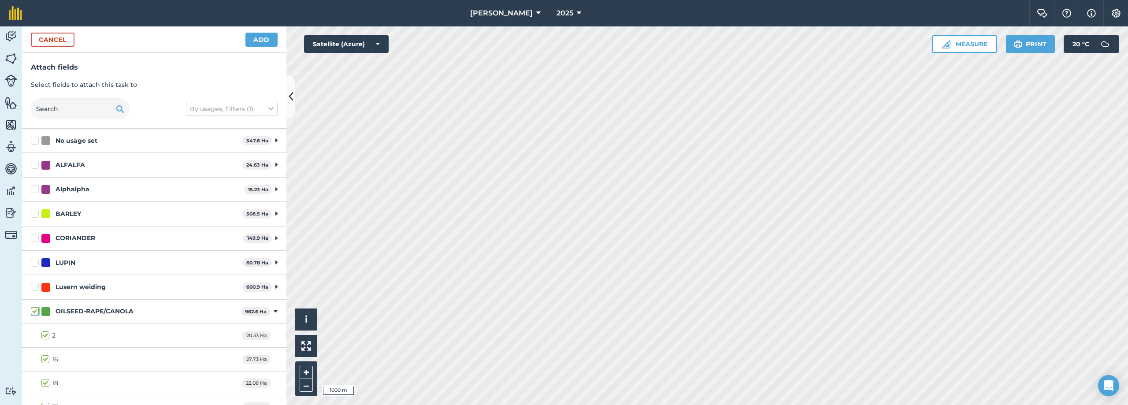
checkbox input "true"
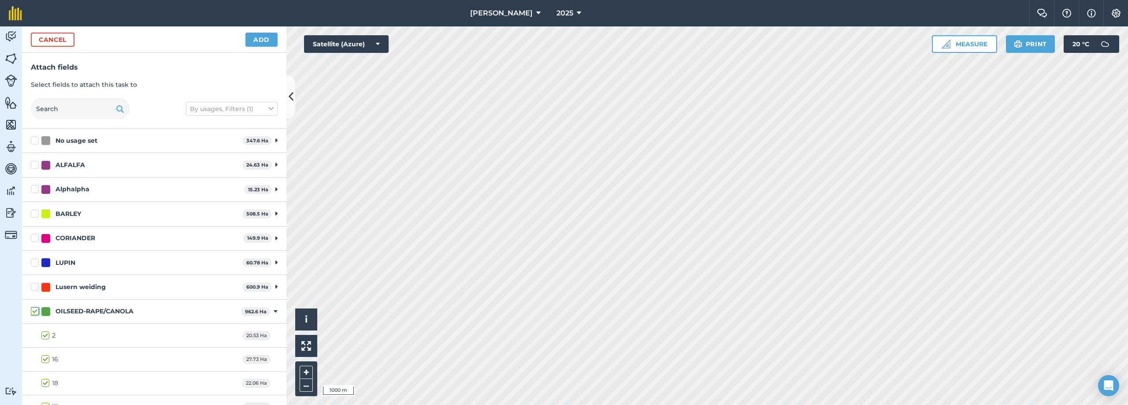
checkbox input "true"
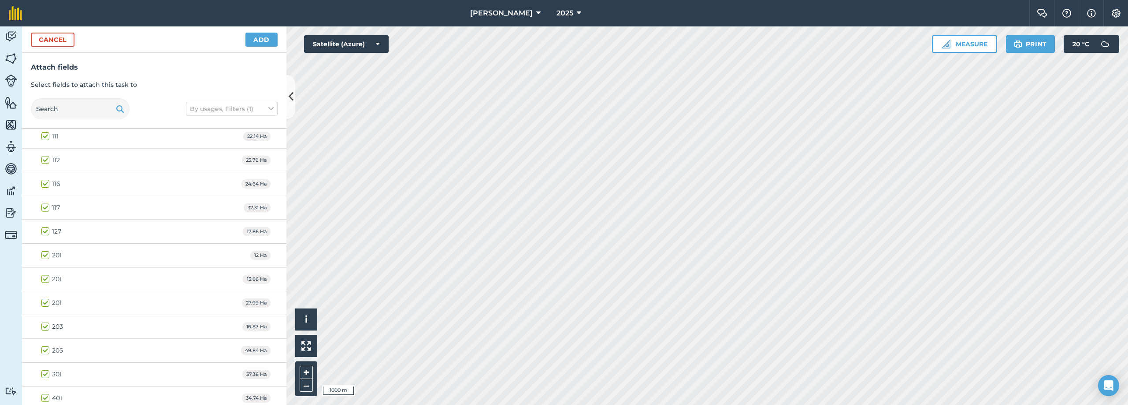
scroll to position [275, 0]
click at [261, 42] on button "Add" at bounding box center [261, 40] width 32 height 14
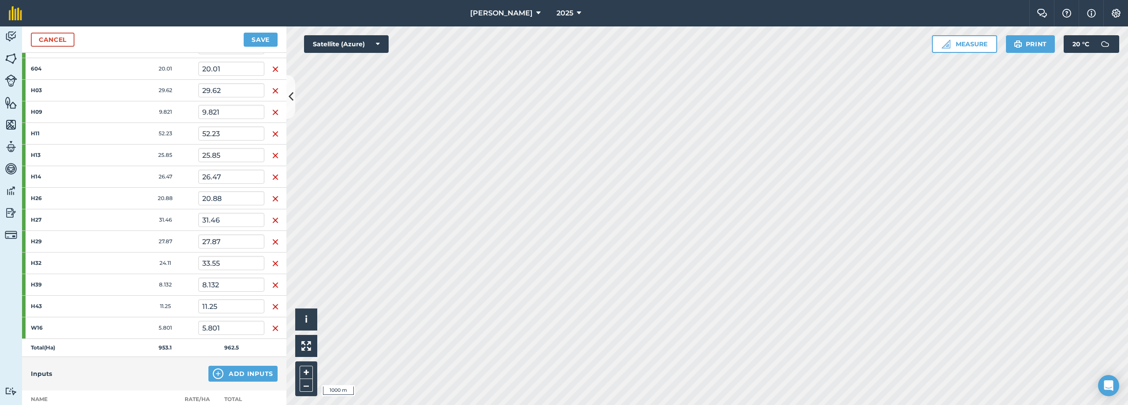
scroll to position [959, 0]
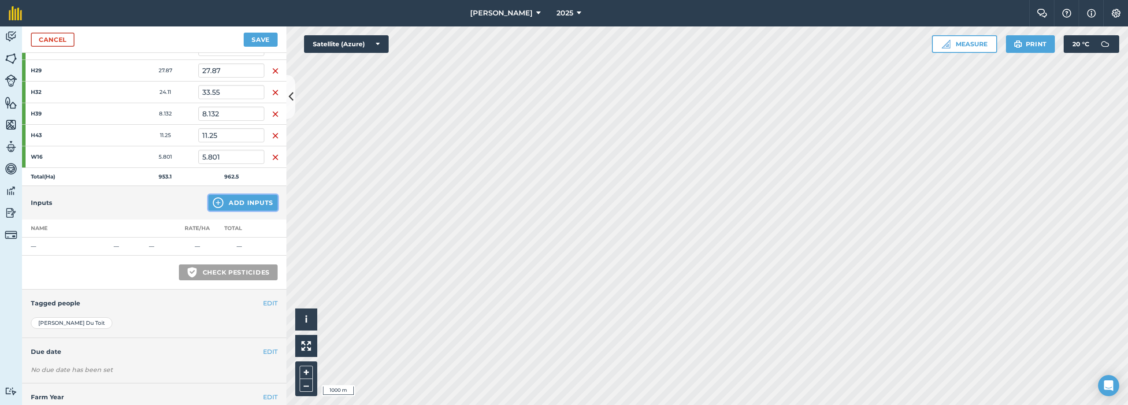
click at [235, 202] on button "Add Inputs" at bounding box center [242, 203] width 69 height 16
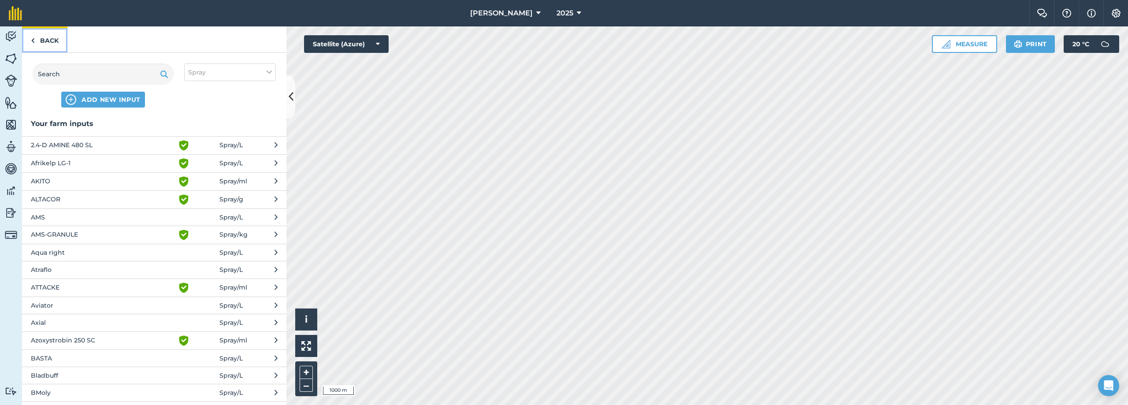
click at [58, 38] on link "Back" at bounding box center [44, 39] width 45 height 26
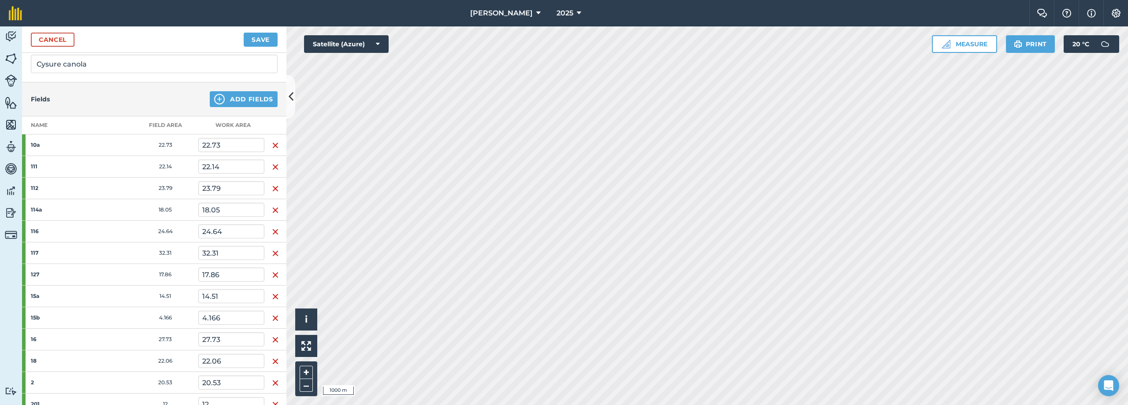
scroll to position [66, 0]
click at [233, 101] on button "Add Fields" at bounding box center [244, 97] width 68 height 16
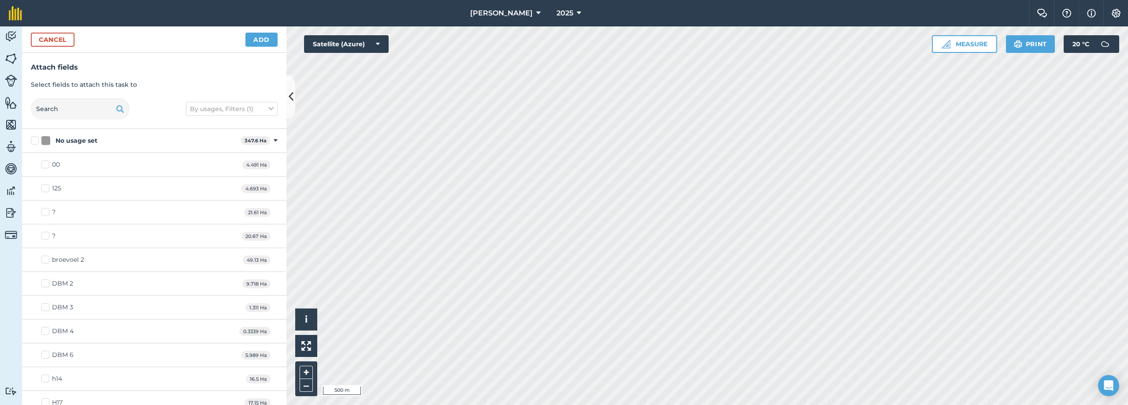
checkbox input "false"
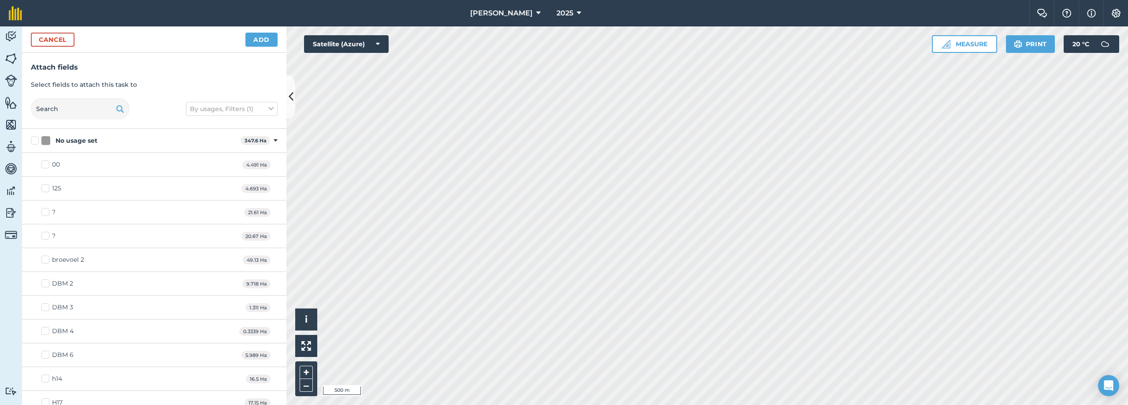
checkbox input "false"
click at [258, 41] on button "Add" at bounding box center [261, 40] width 32 height 14
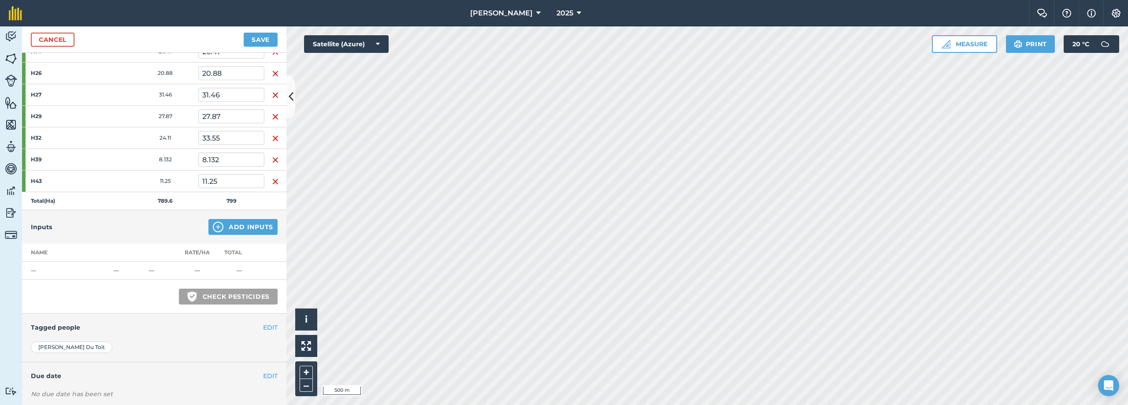
scroll to position [804, 0]
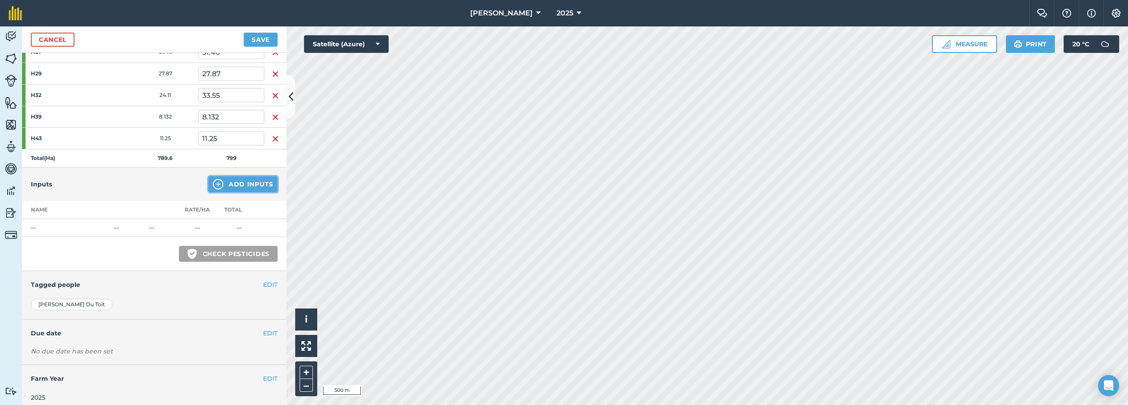
click at [245, 182] on button "Add Inputs" at bounding box center [242, 184] width 69 height 16
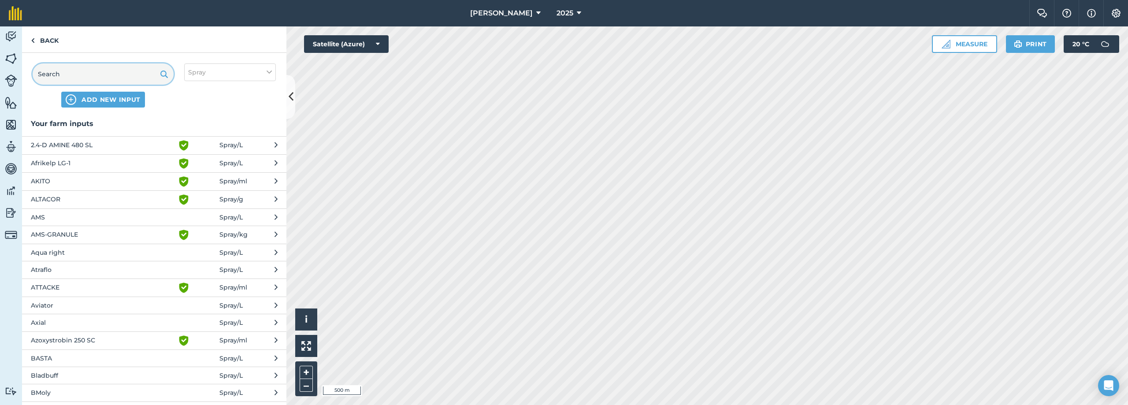
click at [133, 76] on input "text" at bounding box center [103, 73] width 141 height 21
click at [78, 236] on span "AMS-GRANULE" at bounding box center [103, 235] width 144 height 11
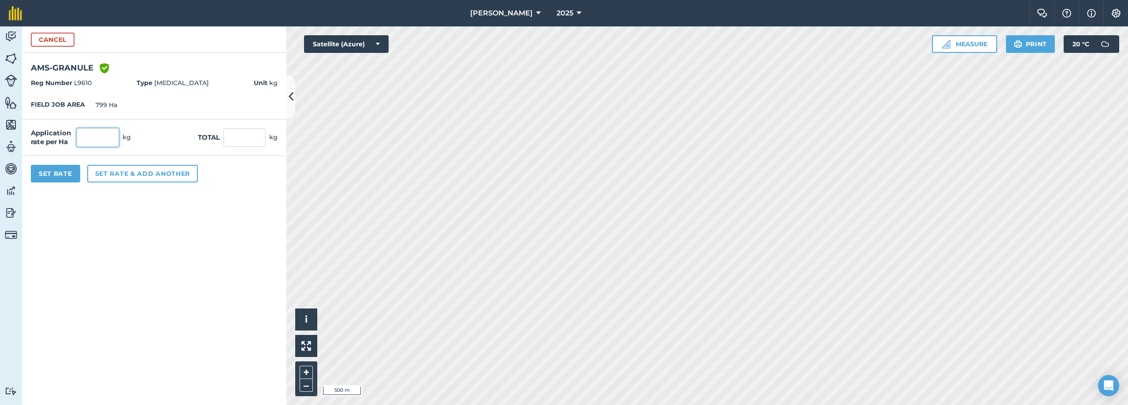
click at [100, 140] on input "text" at bounding box center [98, 137] width 42 height 19
type input "1.5"
type input "1,198.5"
click at [114, 177] on button "Set rate & add another" at bounding box center [142, 174] width 111 height 18
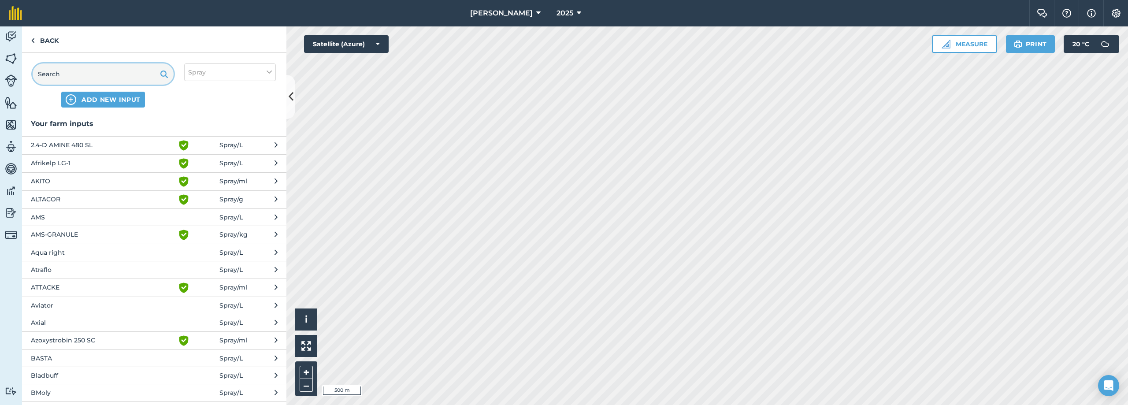
click at [120, 75] on input "text" at bounding box center [103, 73] width 141 height 21
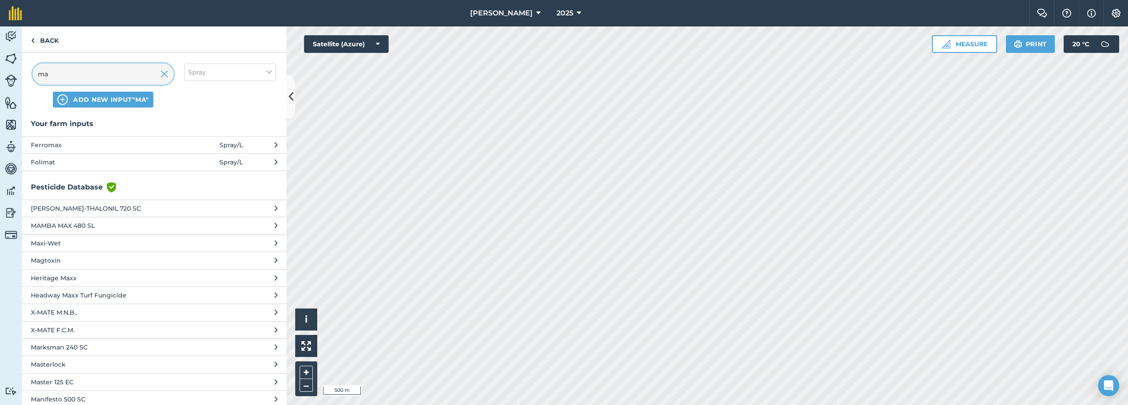
type input "ma"
click at [231, 71] on button "Spray" at bounding box center [230, 72] width 92 height 18
click at [196, 155] on label "Other" at bounding box center [230, 156] width 84 height 9
click at [194, 155] on input "Other" at bounding box center [191, 155] width 6 height 6
checkbox input "true"
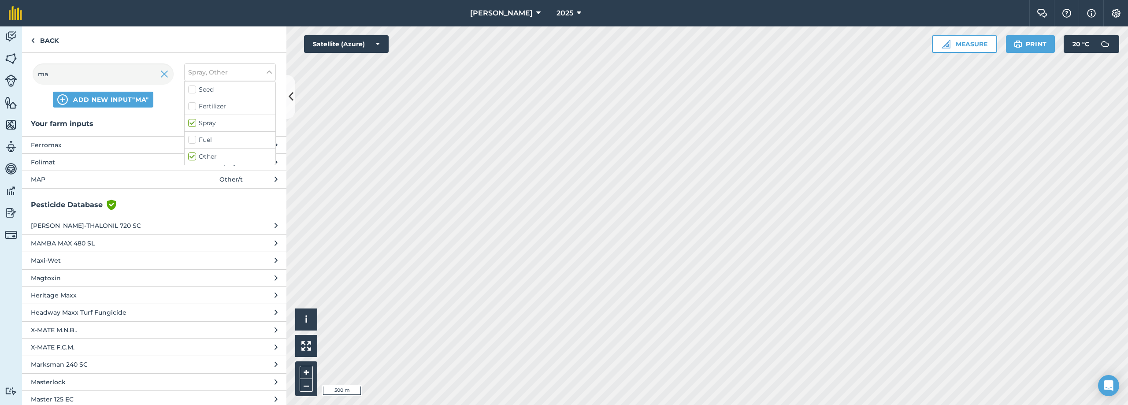
click at [197, 140] on label "Fuel" at bounding box center [230, 139] width 84 height 9
click at [194, 140] on input "Fuel" at bounding box center [191, 138] width 6 height 6
checkbox input "true"
click at [195, 110] on label "Fertilizer" at bounding box center [230, 106] width 84 height 9
click at [194, 108] on input "Fertilizer" at bounding box center [191, 105] width 6 height 6
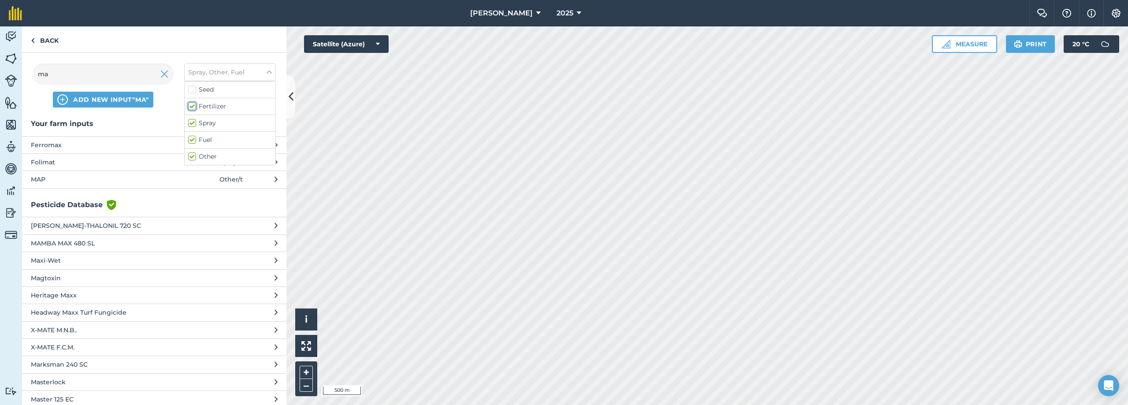
checkbox input "true"
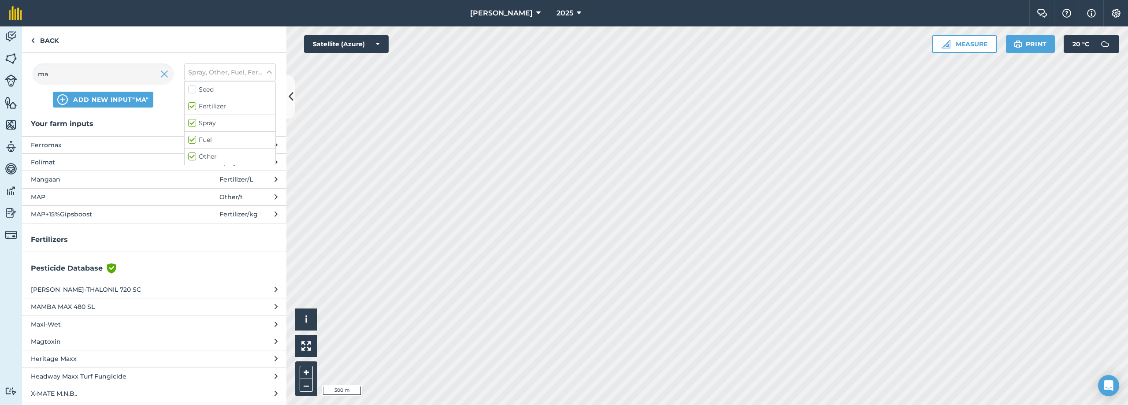
click at [139, 178] on span "Mangaan" at bounding box center [103, 180] width 144 height 10
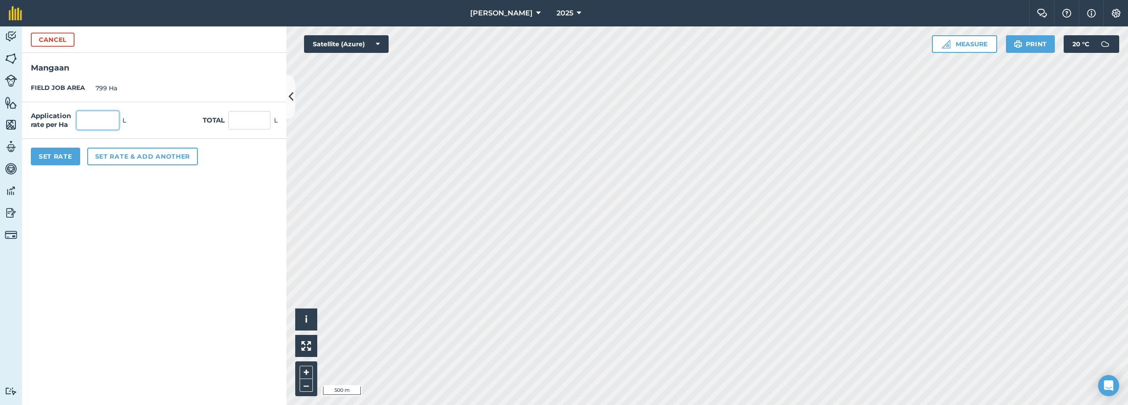
click at [103, 119] on input "text" at bounding box center [98, 120] width 42 height 19
type input "0.8"
type input "639.2"
click at [136, 164] on button "Set rate & add another" at bounding box center [142, 157] width 111 height 18
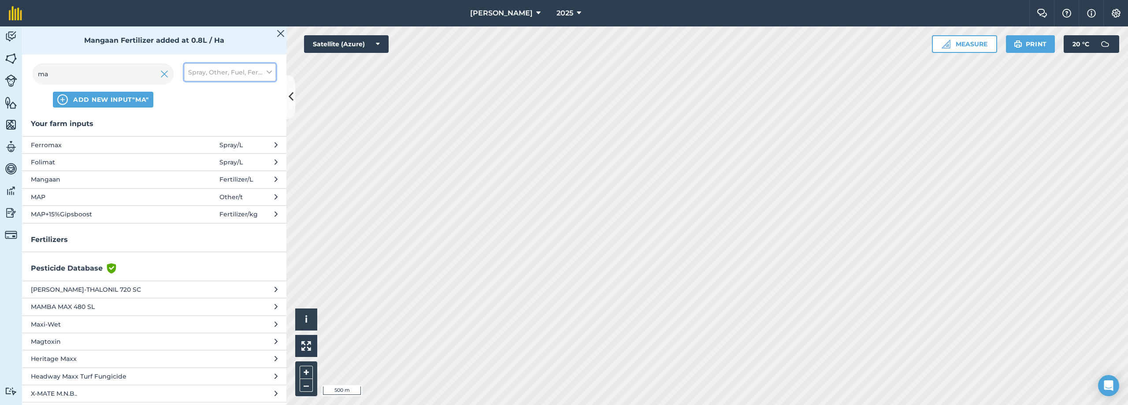
click at [230, 67] on span "Spray, Other, Fuel, Fertilizer" at bounding box center [225, 72] width 75 height 10
click at [191, 91] on label "Seed" at bounding box center [230, 89] width 84 height 9
click at [191, 91] on input "Seed" at bounding box center [191, 88] width 6 height 6
checkbox input "true"
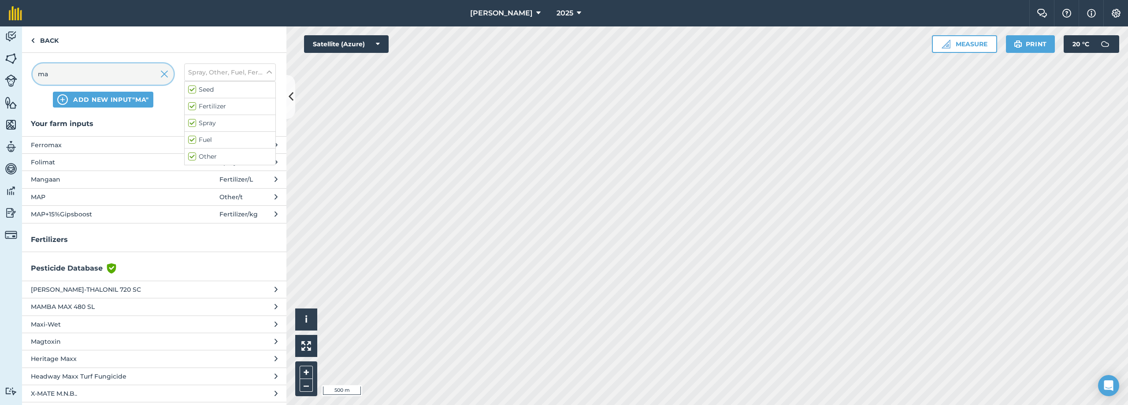
click at [118, 78] on input "ma" at bounding box center [103, 73] width 141 height 21
type input "m"
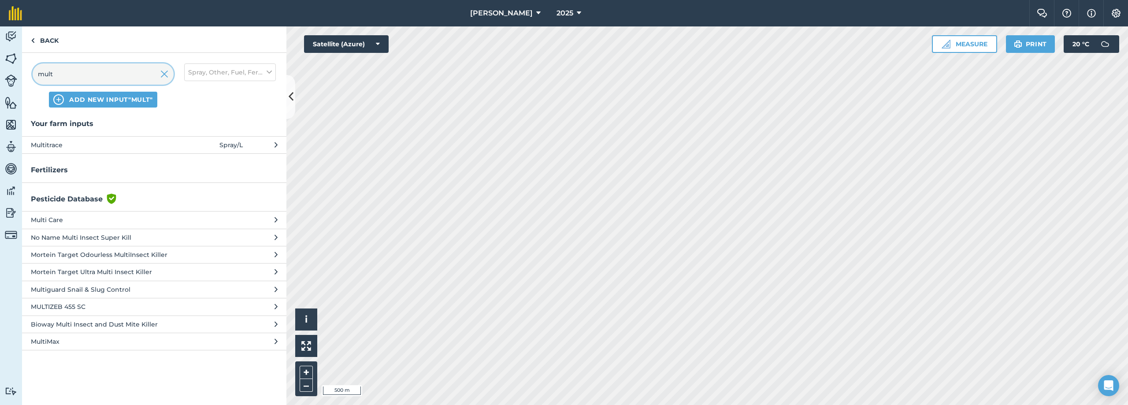
type input "mult"
click at [158, 147] on span "Multitrace" at bounding box center [103, 145] width 144 height 10
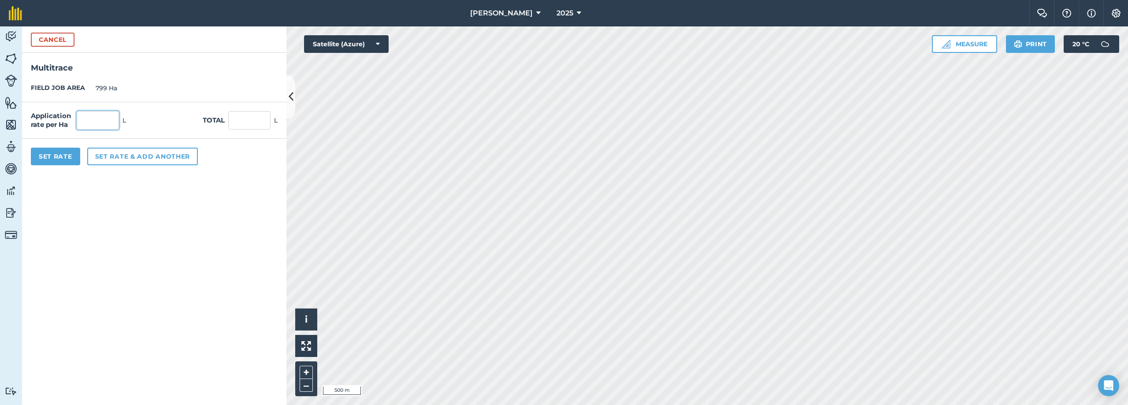
click at [110, 122] on input "text" at bounding box center [98, 120] width 42 height 19
type input "0.8"
type input "639.2"
click at [109, 150] on button "Set rate & add another" at bounding box center [142, 157] width 111 height 18
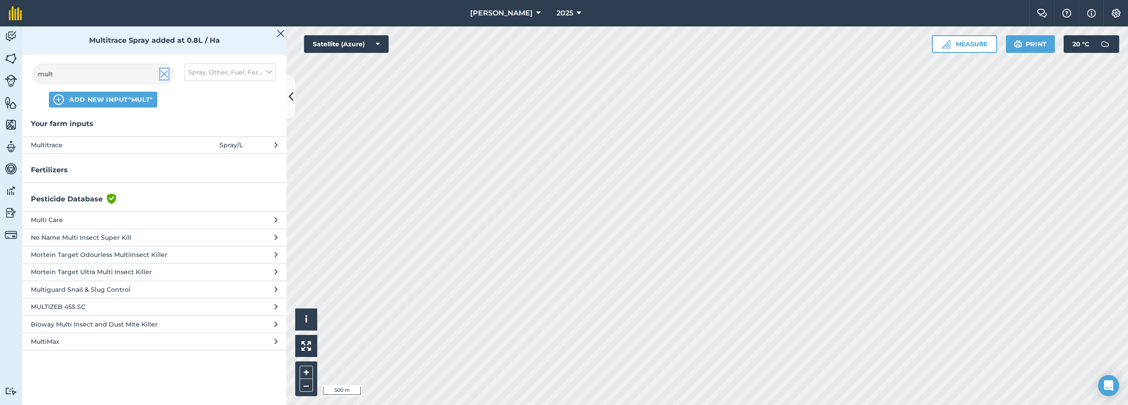
click at [168, 75] on img at bounding box center [164, 74] width 8 height 11
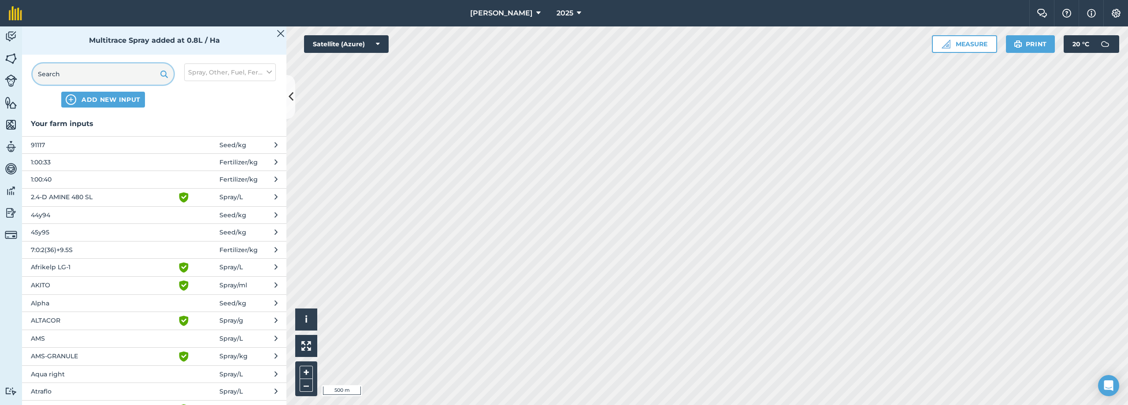
click at [110, 71] on input "text" at bounding box center [103, 73] width 141 height 21
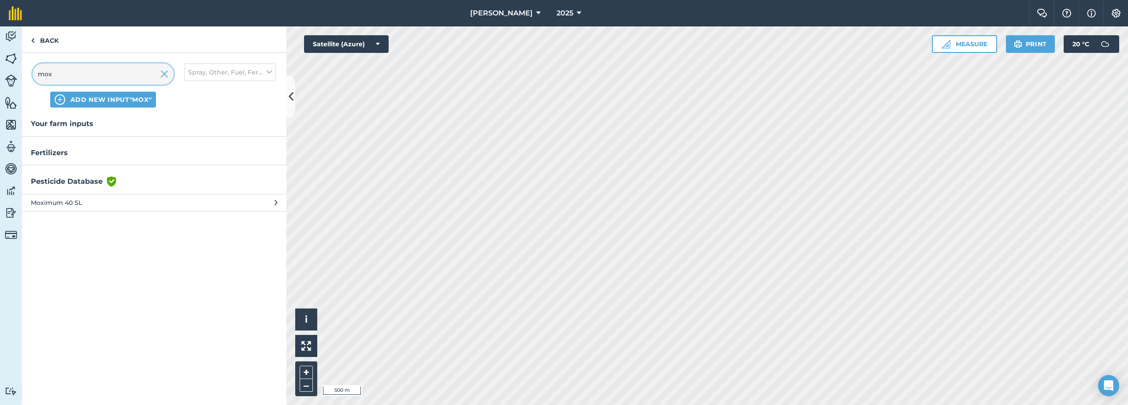
type input "mox"
click at [95, 205] on span "Moximum 40 SL" at bounding box center [103, 203] width 144 height 10
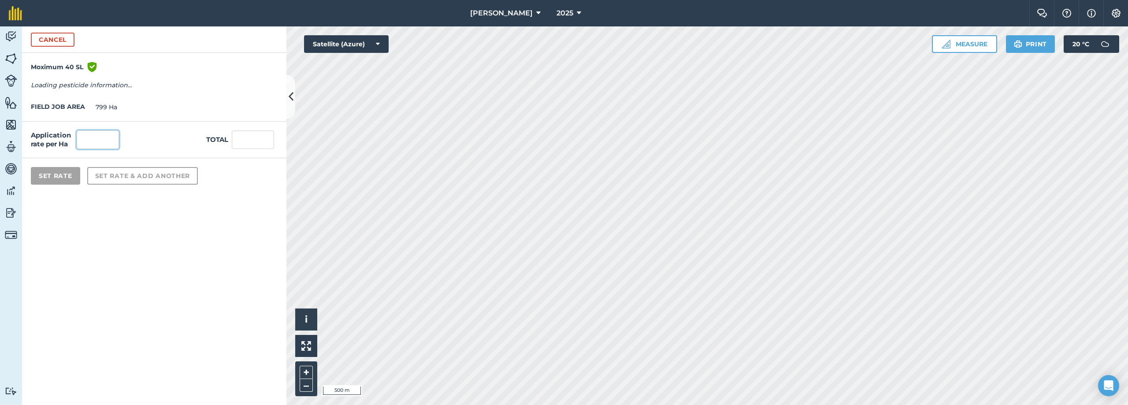
click at [94, 140] on input "text" at bounding box center [98, 139] width 42 height 19
type input "0"
click at [178, 293] on form "Cancel Moximum 40 [PERSON_NAME] shield with white tick Reg Number L11630 Type H…" at bounding box center [154, 215] width 264 height 379
click at [104, 140] on input "text" at bounding box center [98, 139] width 42 height 19
type input "1.2"
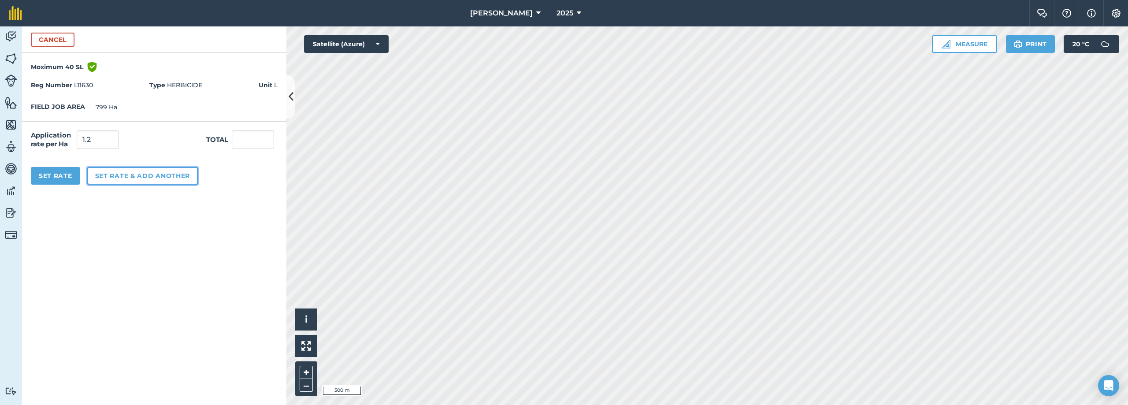
type input "958.8"
click at [115, 181] on button "Set rate & add another" at bounding box center [142, 176] width 111 height 18
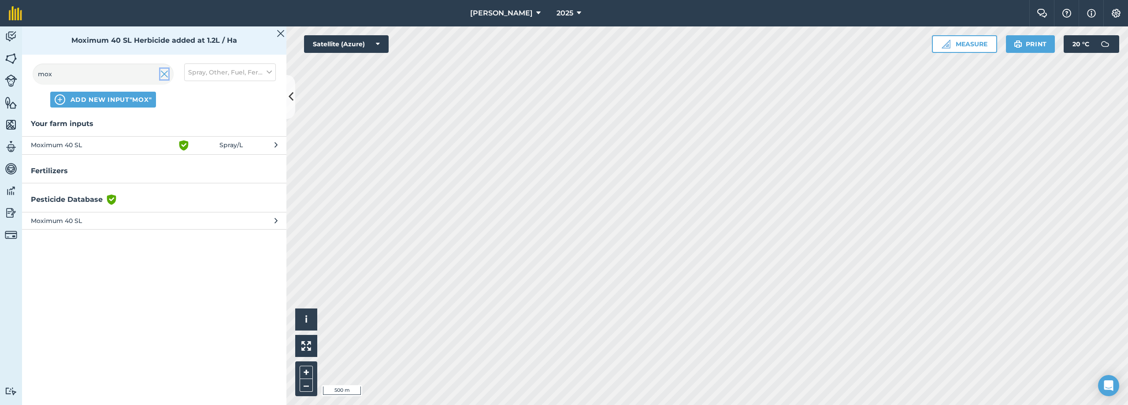
click at [164, 73] on img at bounding box center [164, 74] width 8 height 11
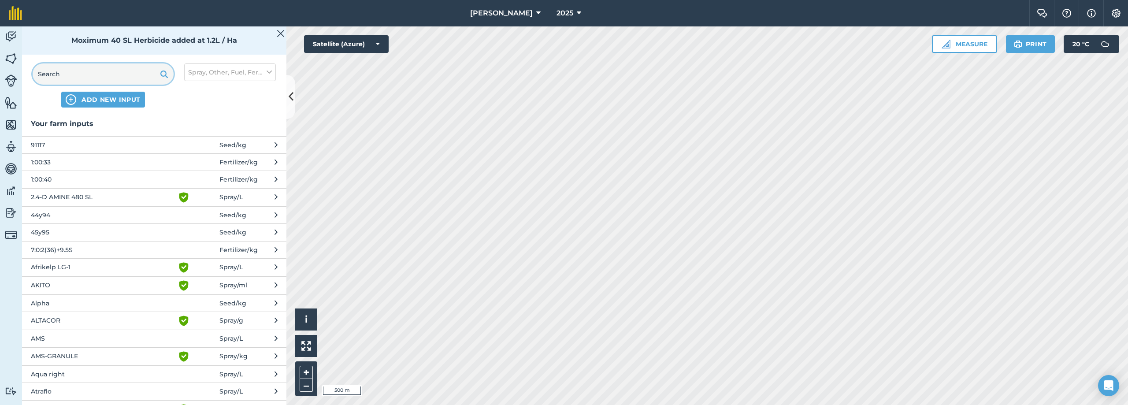
click at [115, 73] on input "text" at bounding box center [103, 73] width 141 height 21
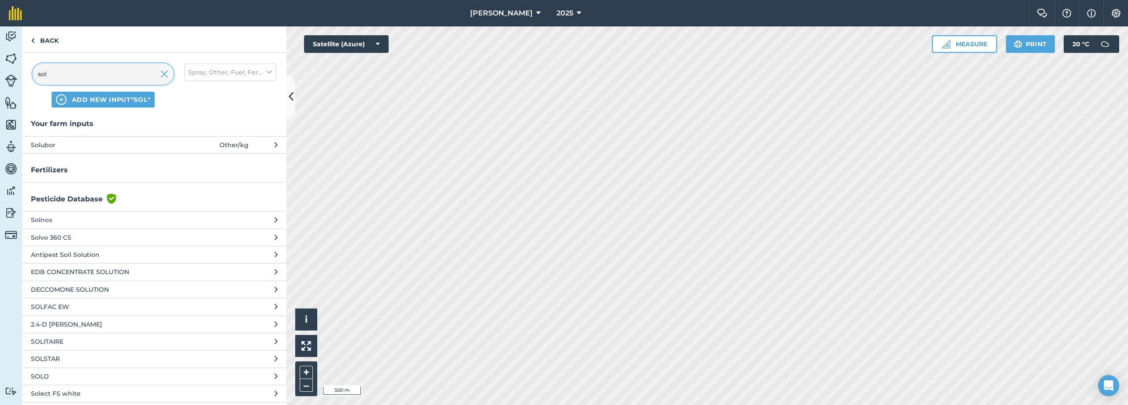
type input "sol"
click at [117, 143] on span "Solubor" at bounding box center [103, 145] width 144 height 10
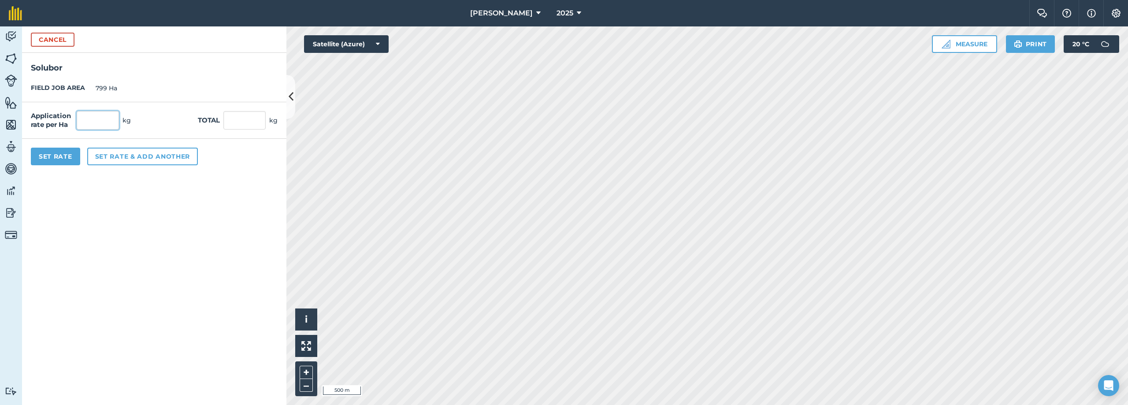
click at [114, 120] on input "text" at bounding box center [98, 120] width 42 height 19
type input "0.16"
click at [251, 117] on input "127.84" at bounding box center [244, 120] width 42 height 19
type input "1"
type input "6400"
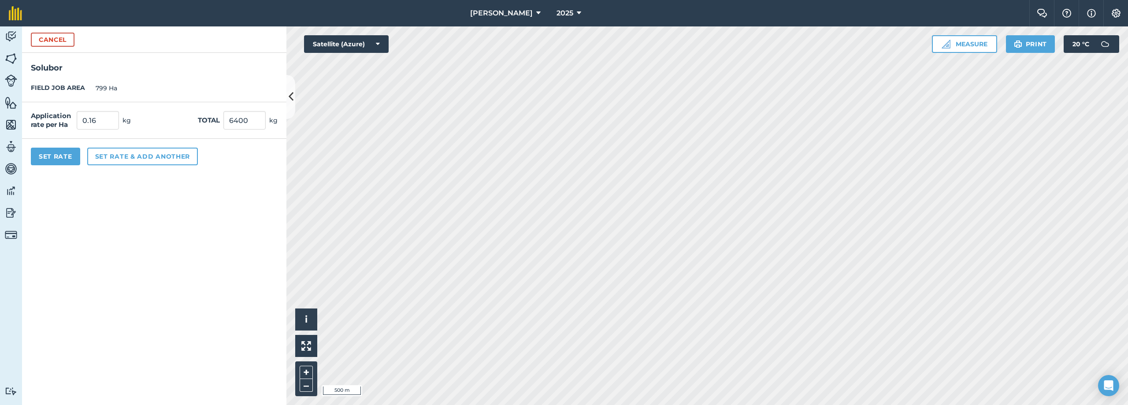
type input "8.01"
type input "6,400"
click at [223, 220] on form "Cancel Solubor FIELD JOB AREA 799 Ha Application rate per Ha 8.01 kg Total 6,40…" at bounding box center [154, 215] width 264 height 379
click at [110, 122] on input "8.01" at bounding box center [98, 120] width 42 height 19
type input "8."
